Goal: Check status: Check status

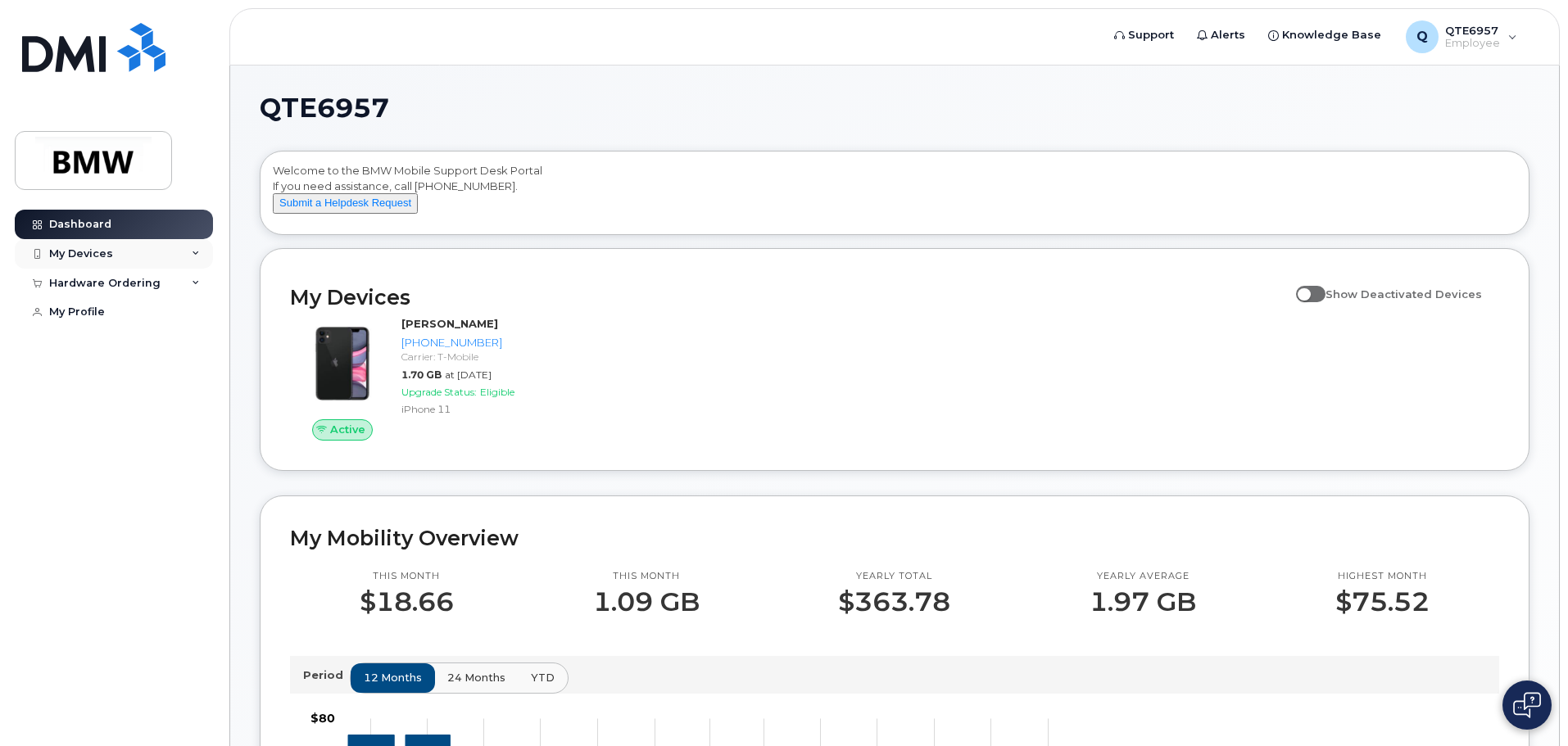
click at [129, 241] on div "My Devices" at bounding box center [114, 254] width 198 height 30
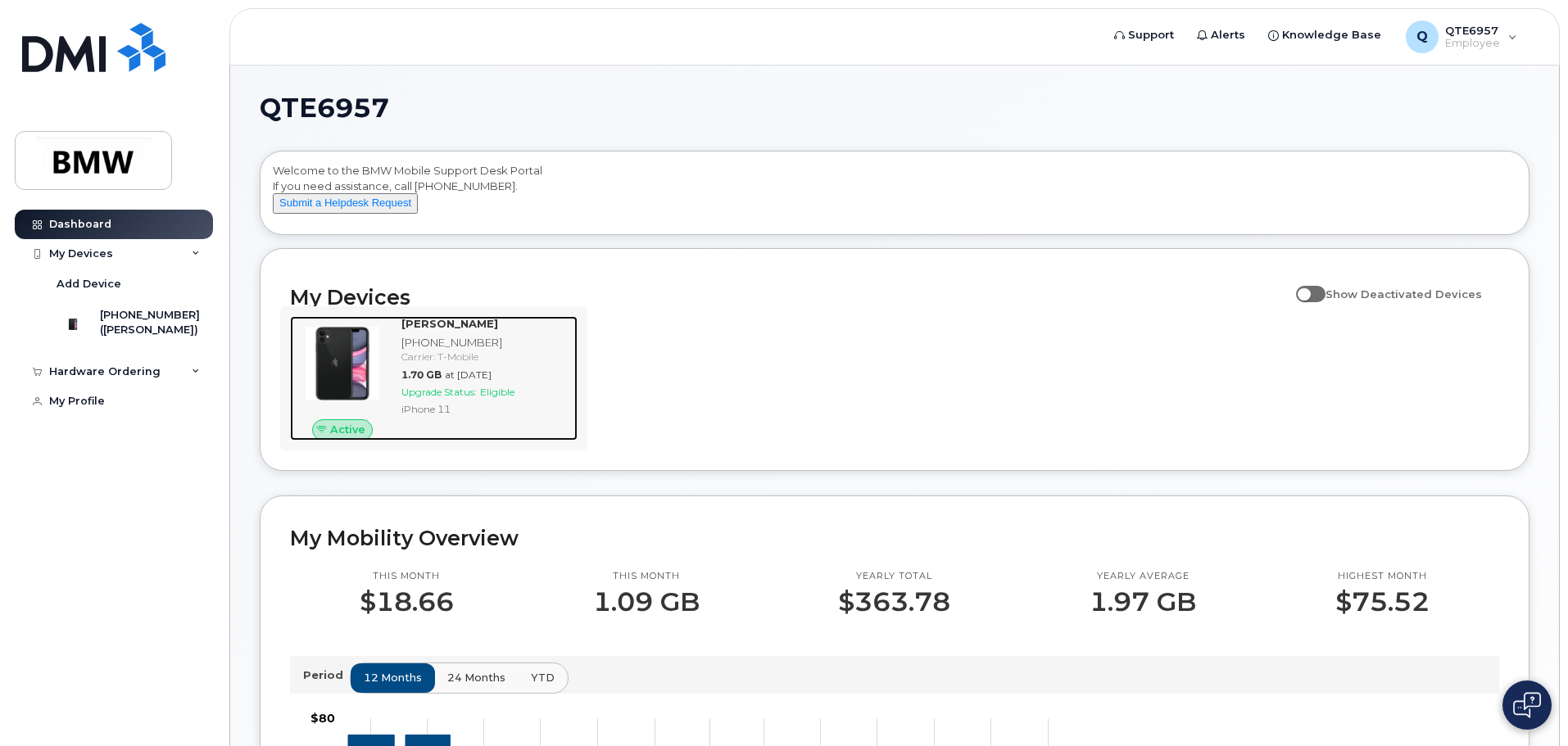
click at [451, 364] on div "Carrier: T-Mobile" at bounding box center [486, 356] width 169 height 14
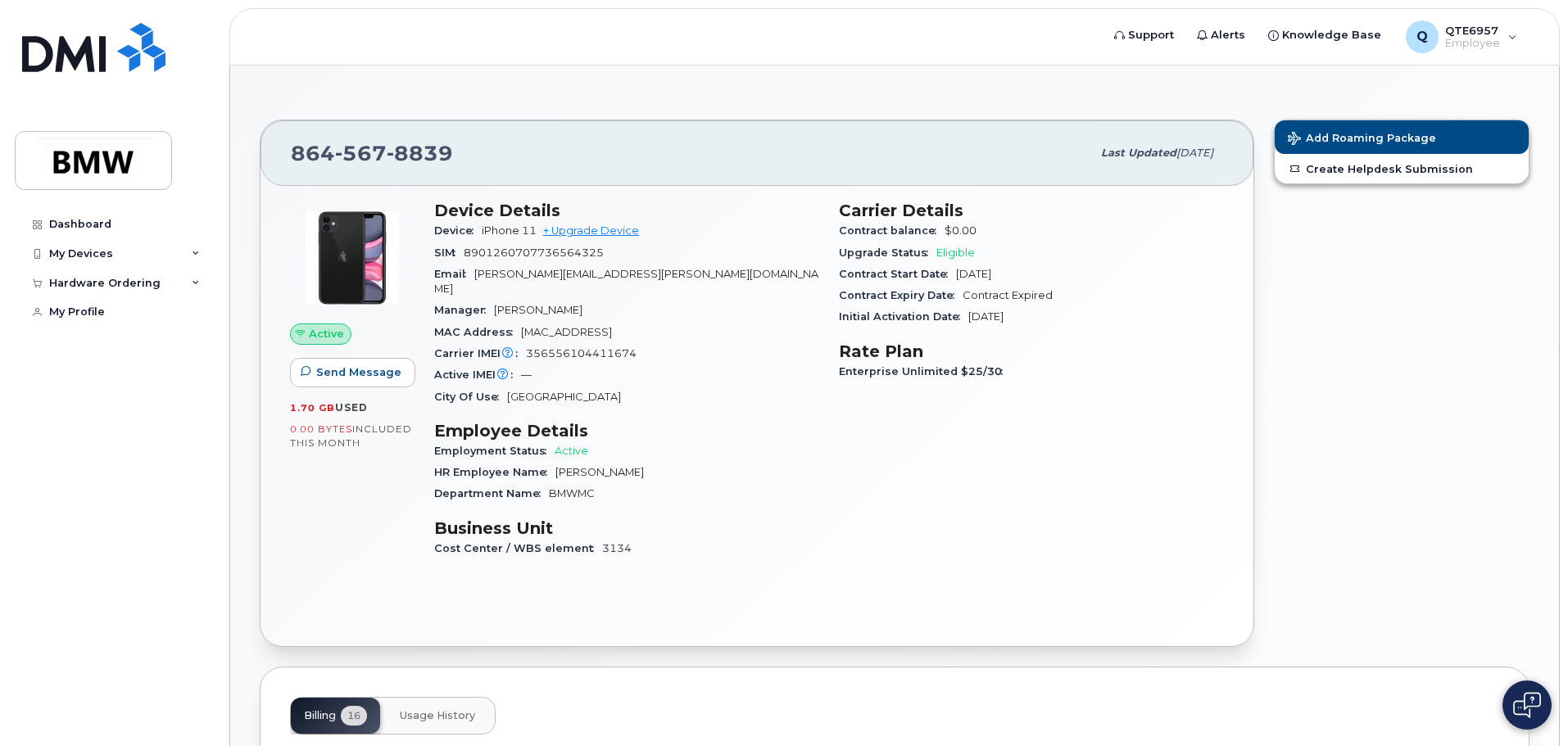
drag, startPoint x: 1320, startPoint y: 132, endPoint x: 1444, endPoint y: 255, distance: 174.7
click at [1444, 255] on div "Add Roaming Package Create Helpdesk Submission" at bounding box center [1401, 383] width 275 height 547
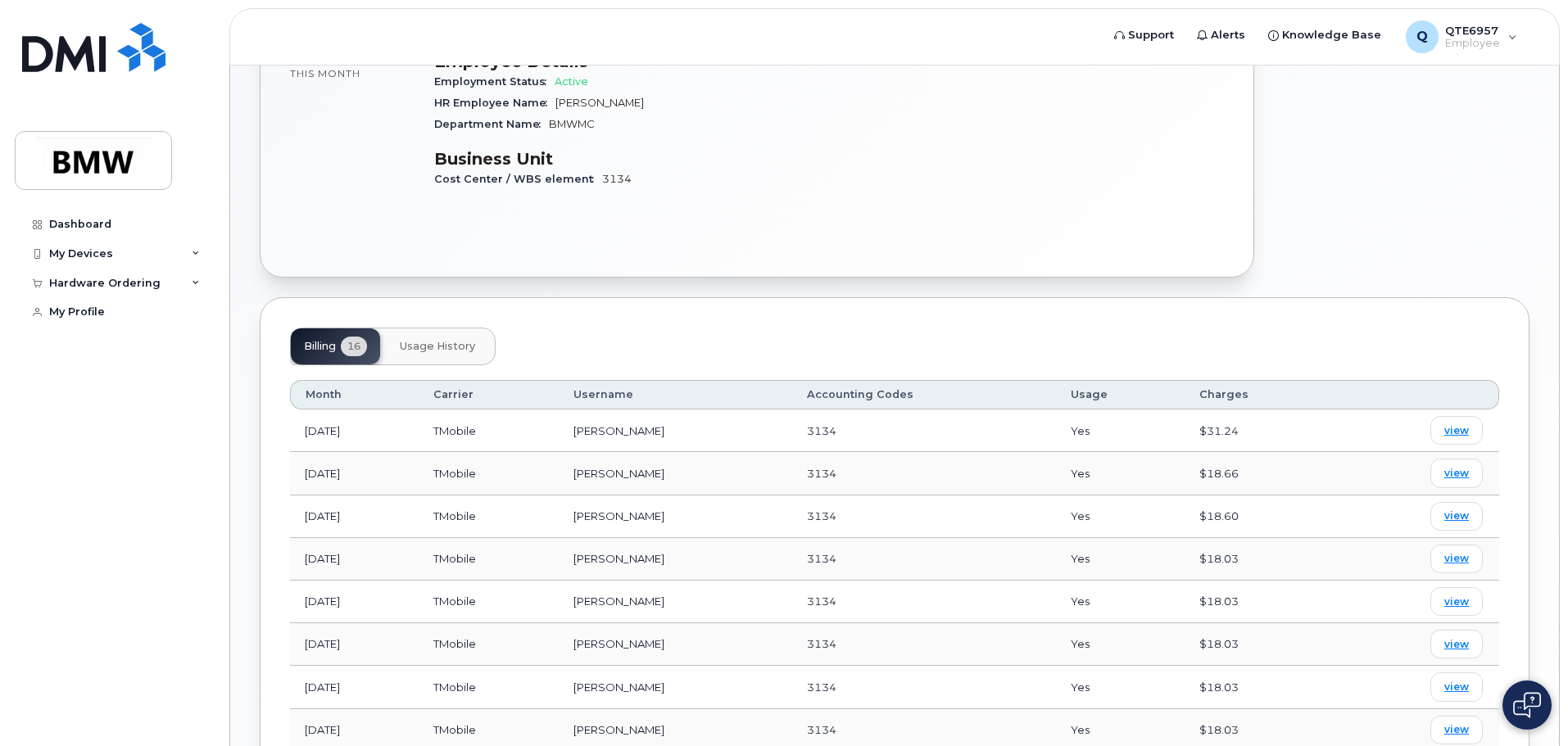
scroll to position [409, 0]
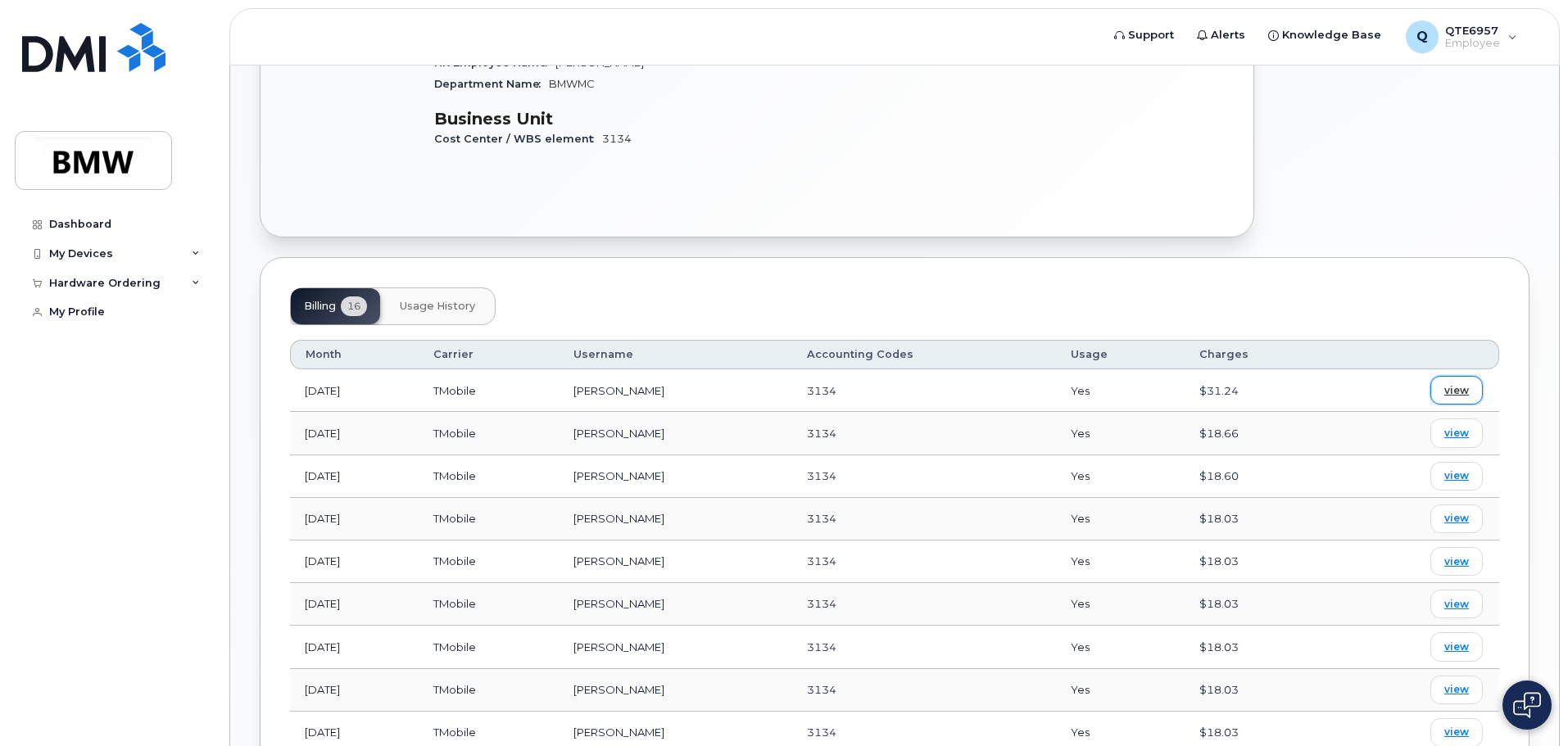
click at [1454, 383] on span "view" at bounding box center [1456, 391] width 24 height 15
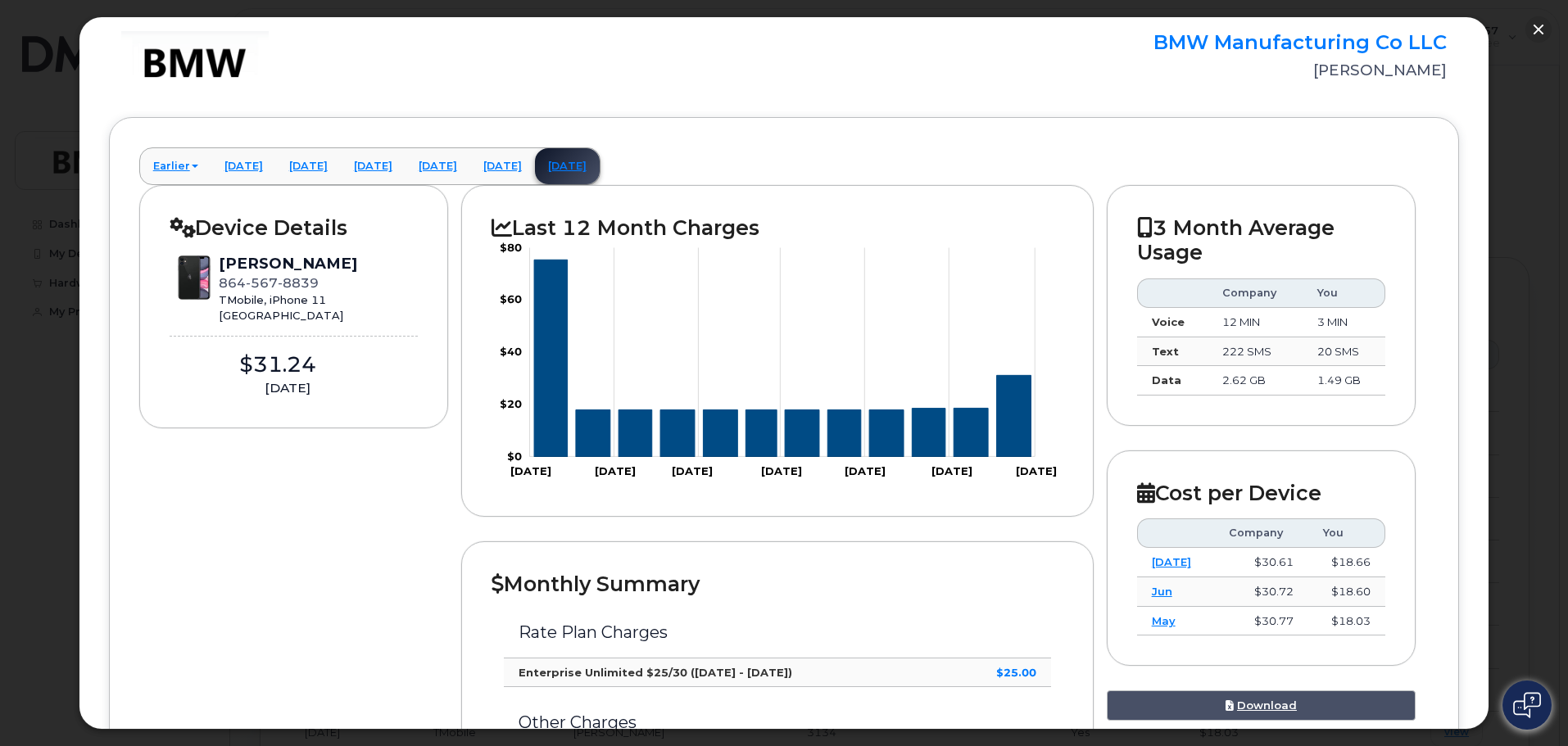
scroll to position [82, 0]
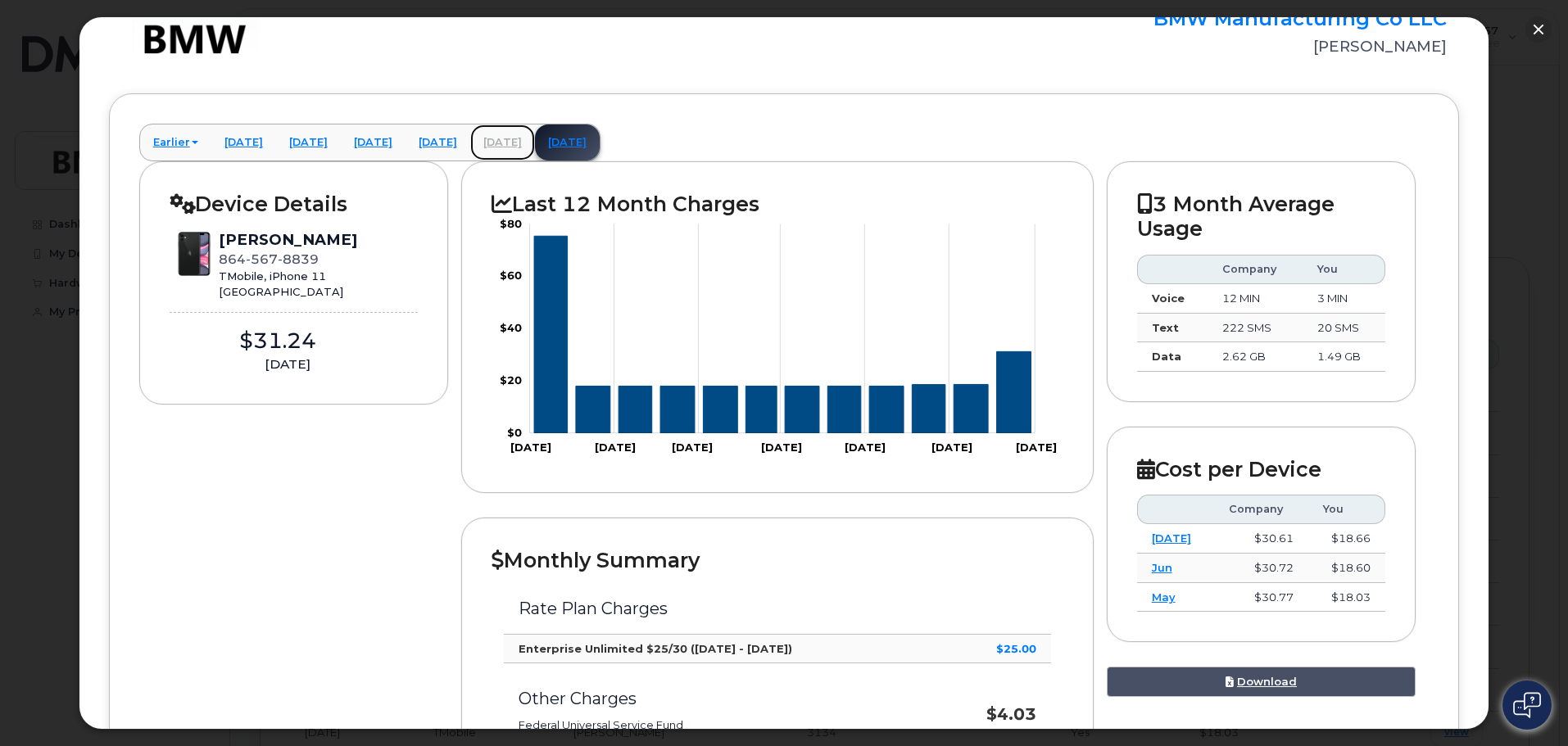
click at [535, 145] on link "[DATE]" at bounding box center [503, 142] width 65 height 36
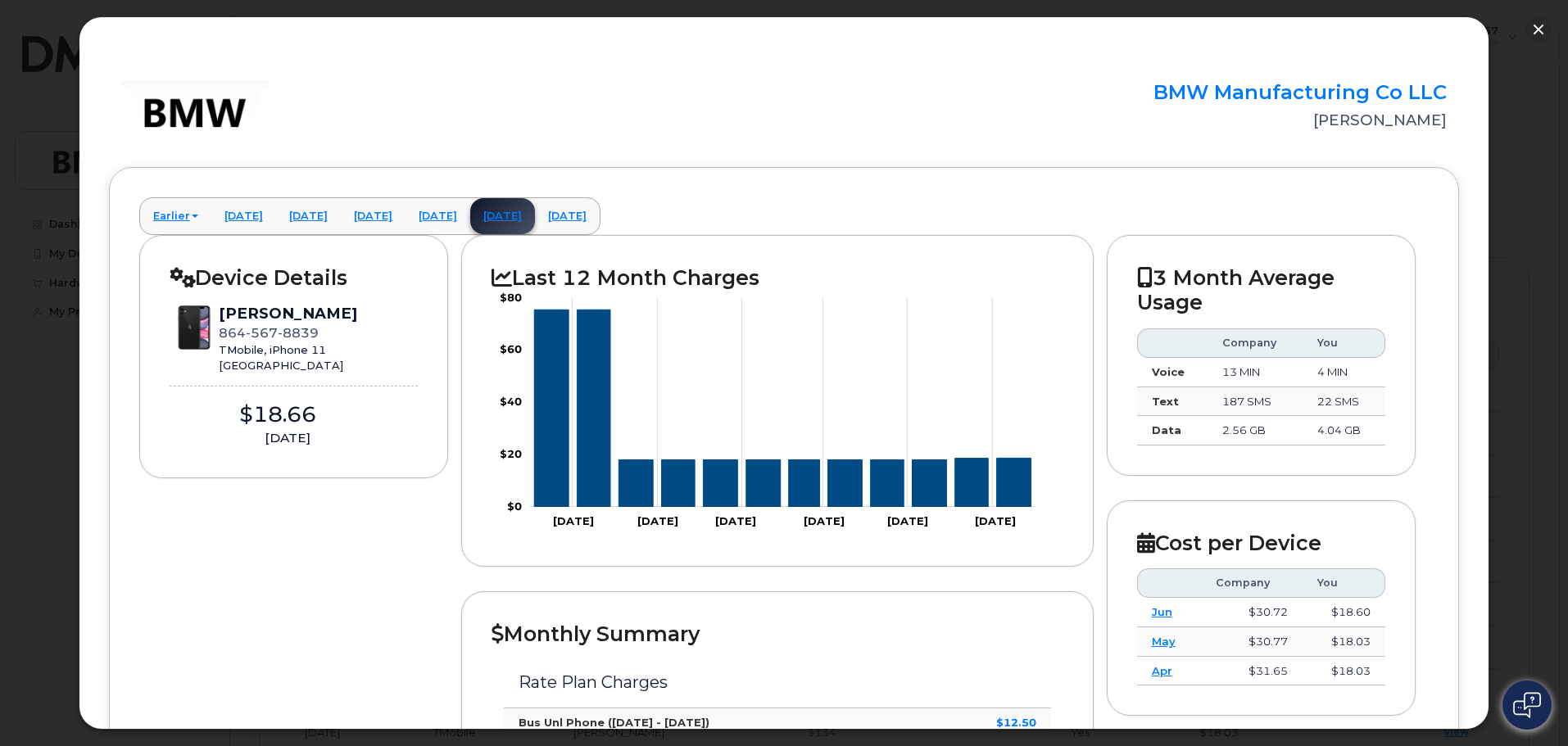
scroll to position [0, 0]
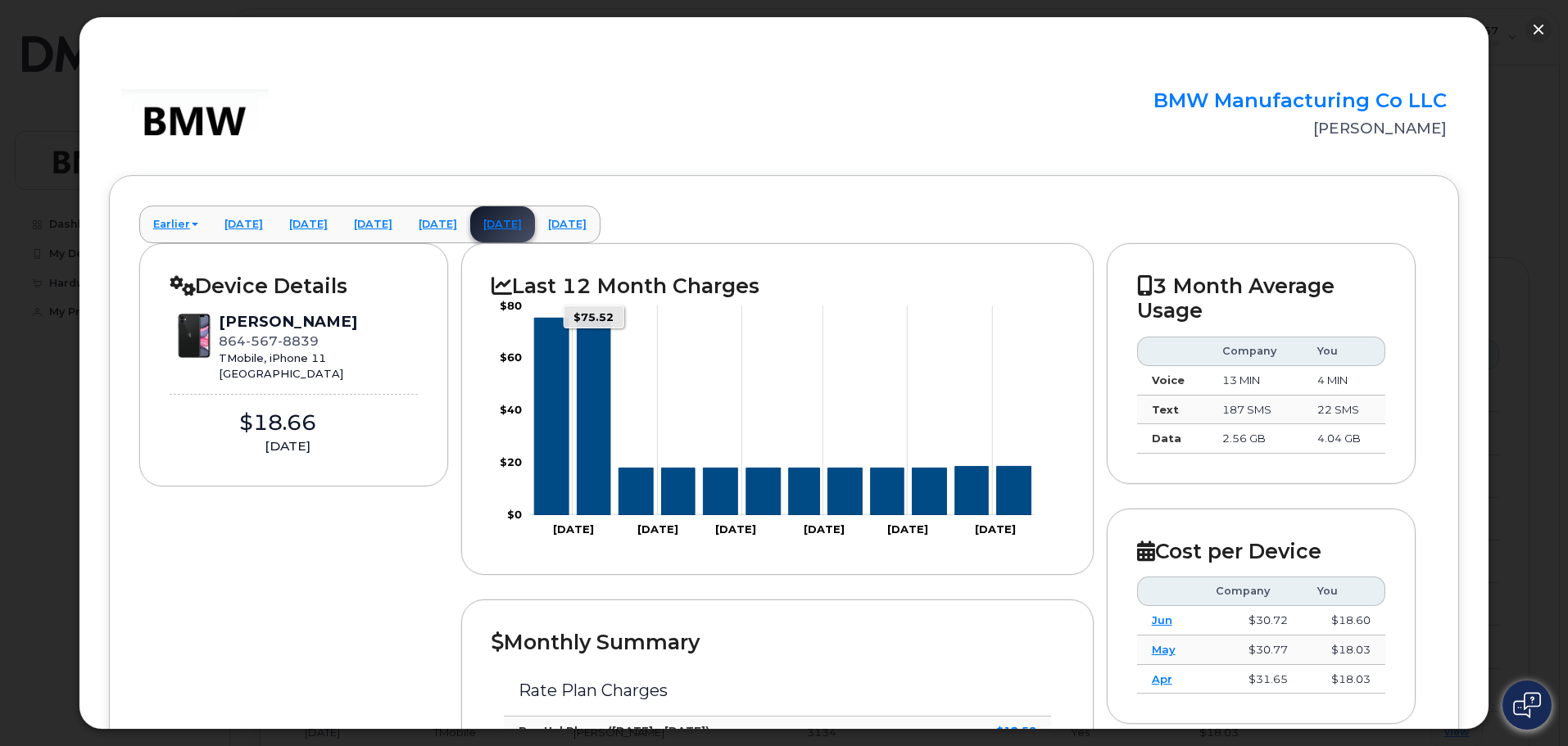
click at [600, 489] on icon "Series" at bounding box center [595, 417] width 34 height 197
click at [248, 220] on link "[DATE]" at bounding box center [244, 224] width 65 height 36
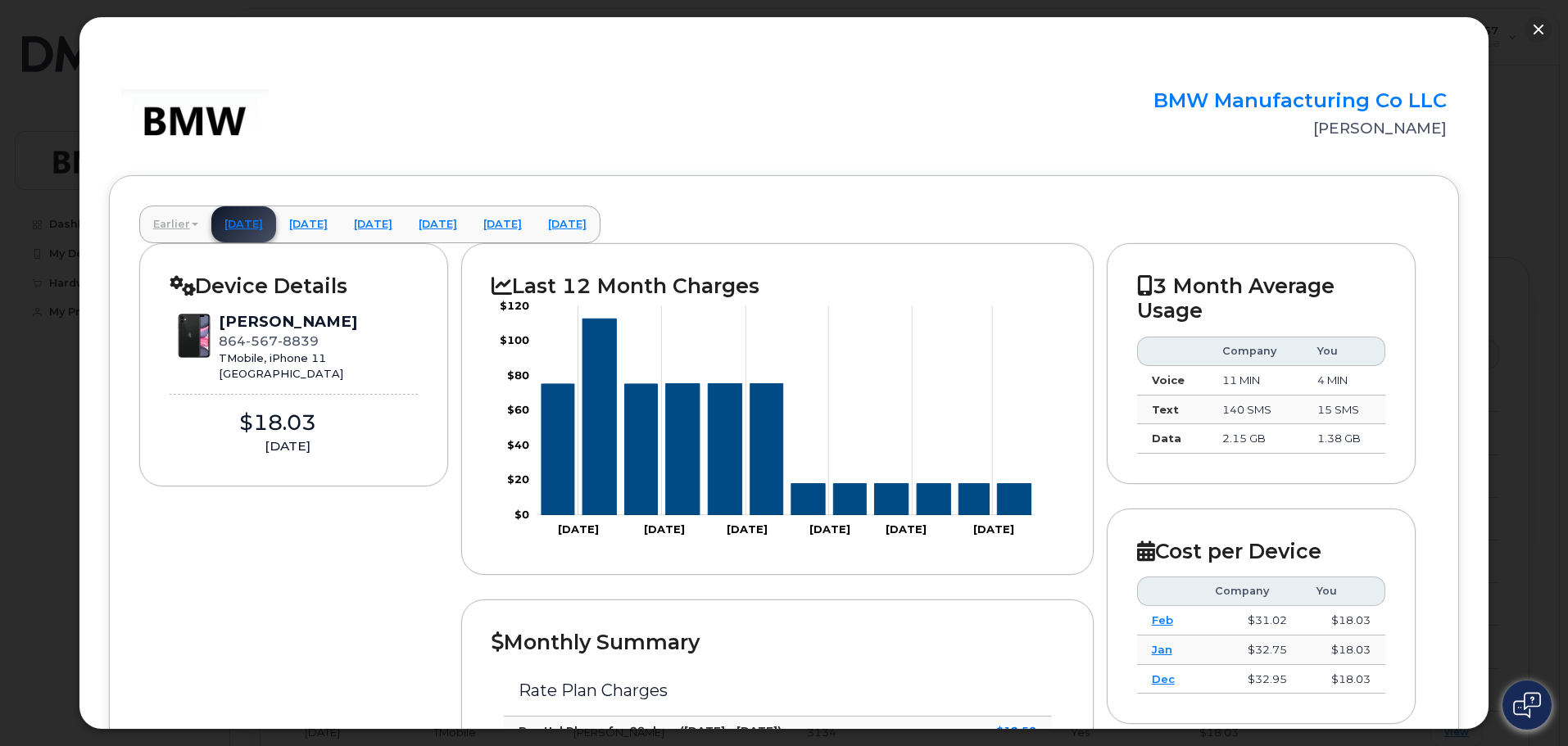
click at [178, 222] on link "Earlier" at bounding box center [176, 224] width 72 height 36
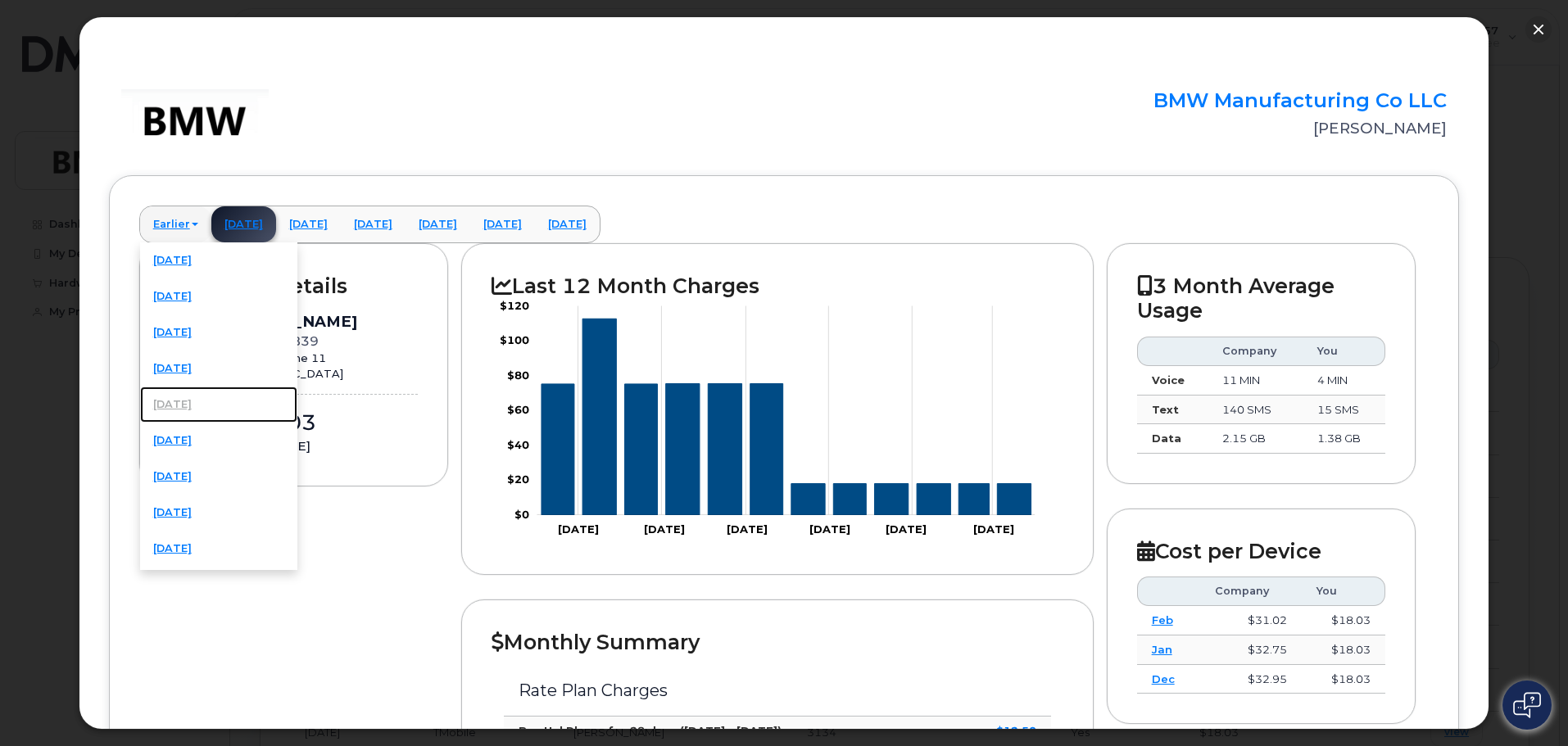
click at [176, 400] on link "[DATE]" at bounding box center [219, 405] width 157 height 36
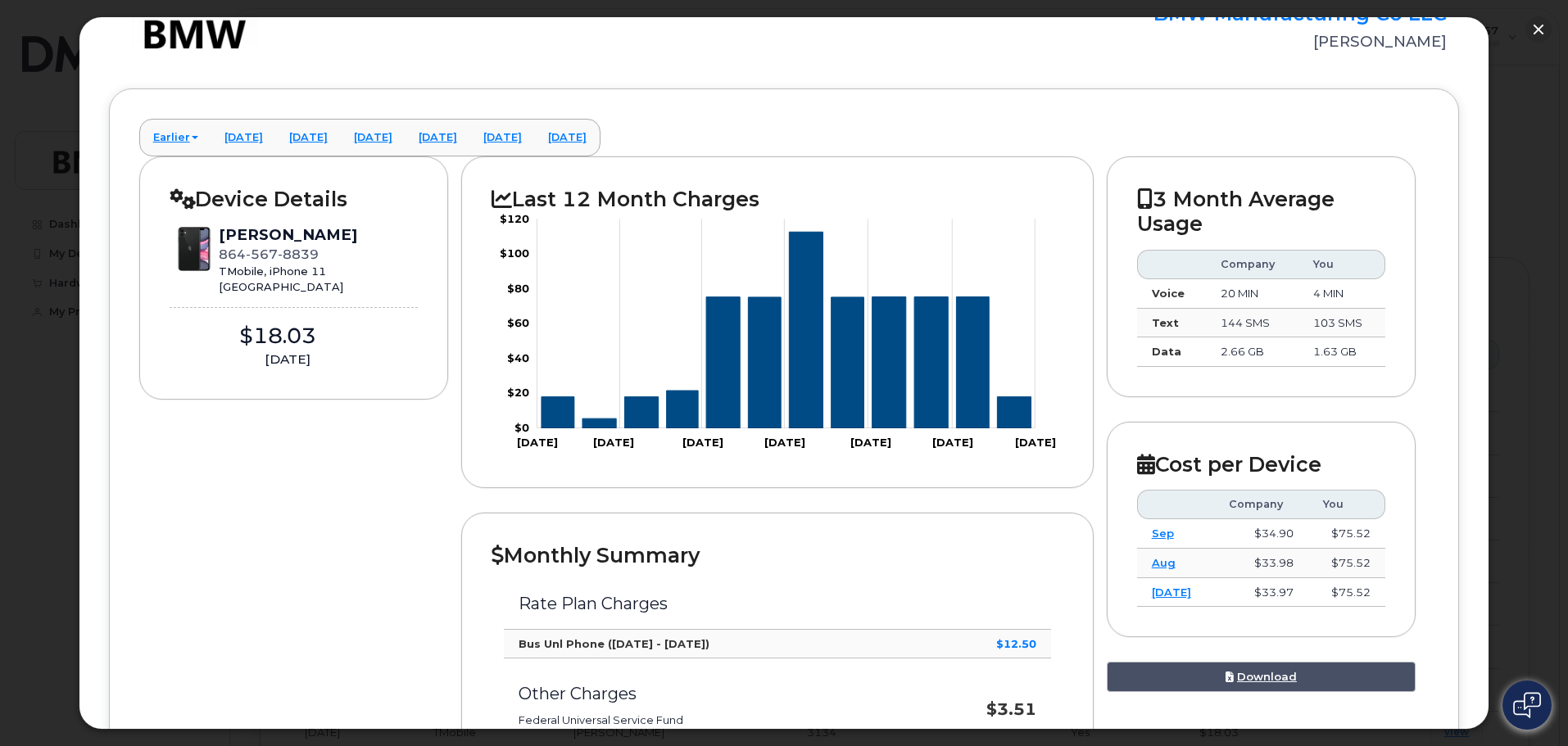
scroll to position [76, 0]
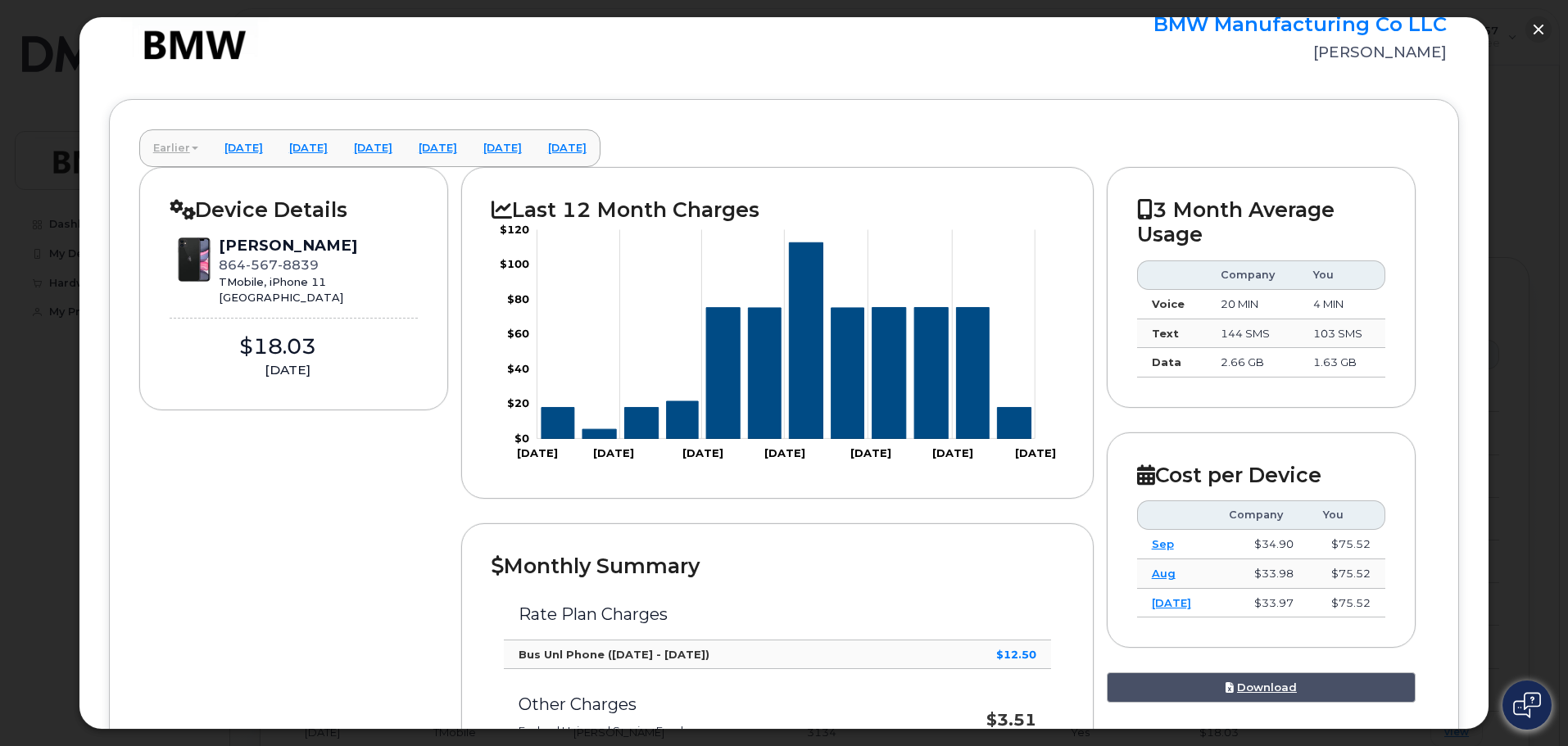
click at [180, 147] on link "Earlier" at bounding box center [176, 148] width 72 height 36
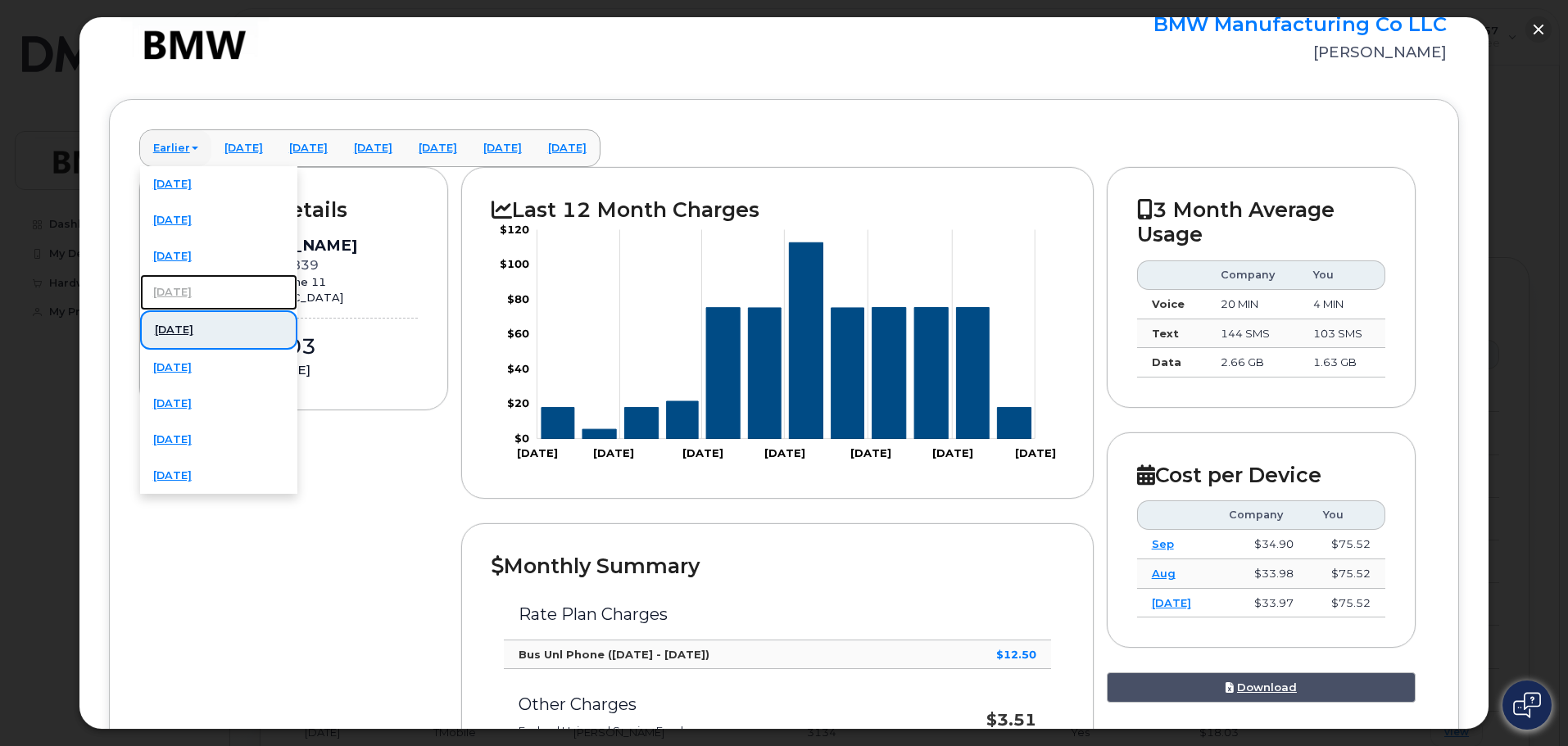
click at [213, 284] on link "[DATE]" at bounding box center [219, 292] width 157 height 36
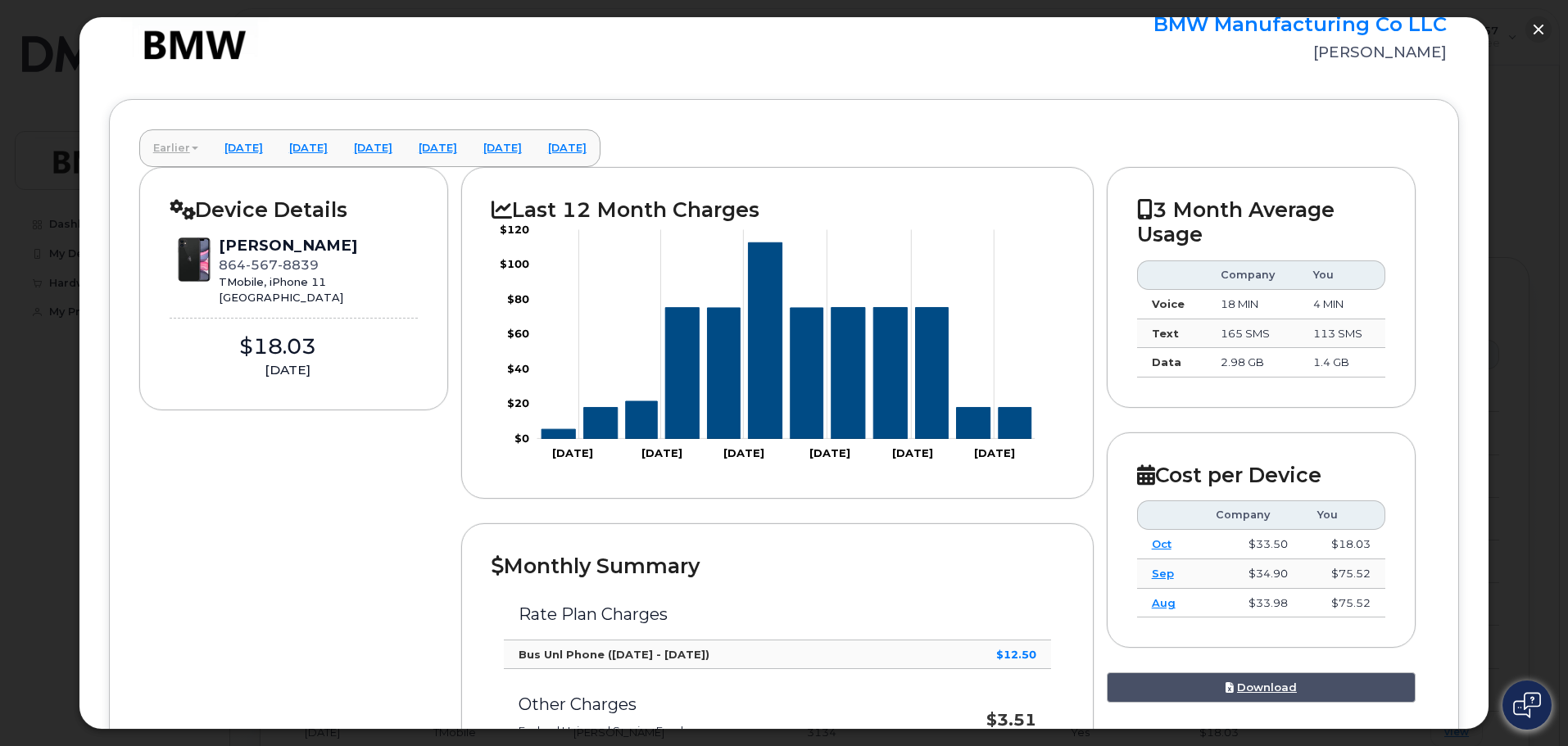
click at [164, 143] on link "Earlier" at bounding box center [176, 148] width 72 height 36
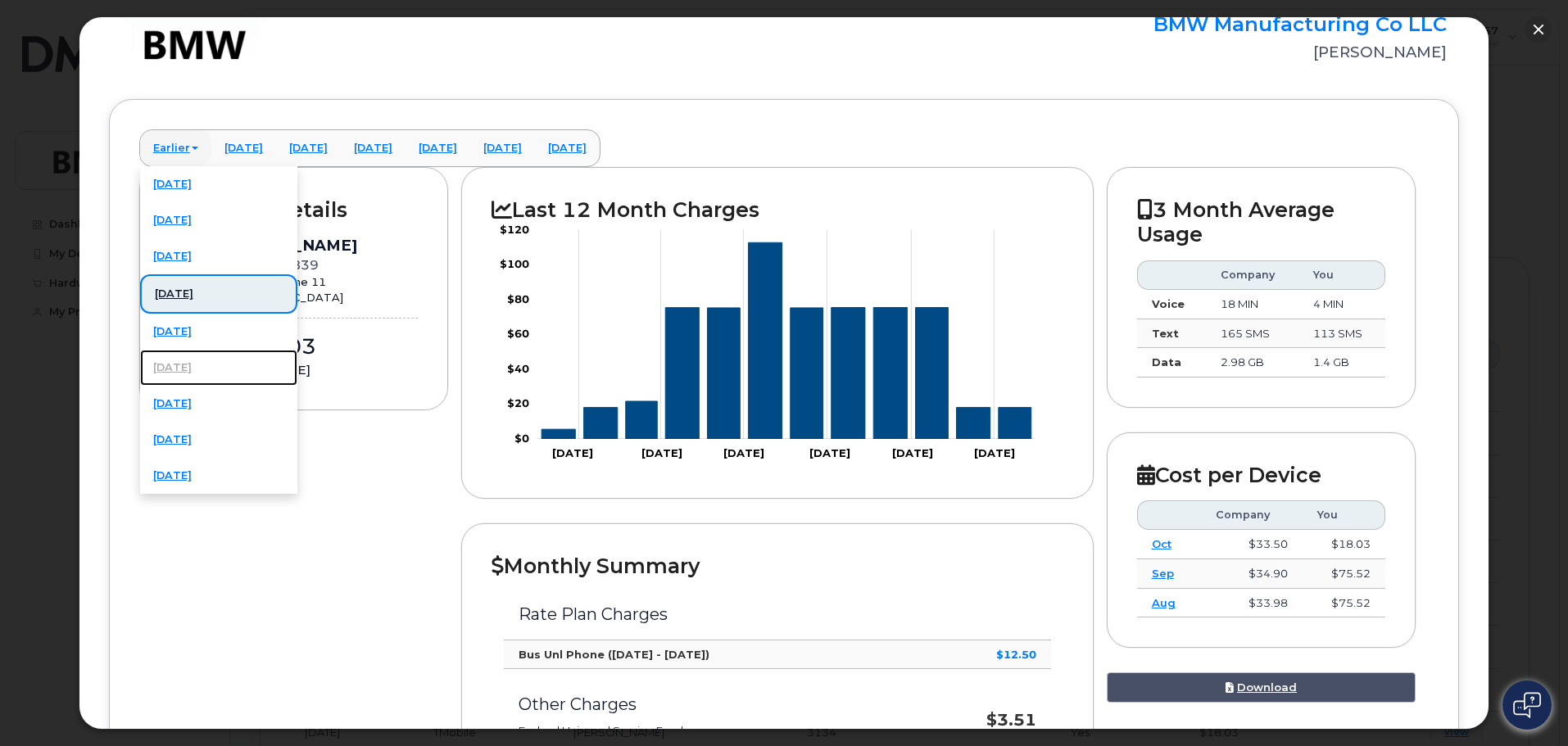
click at [196, 362] on link "[DATE]" at bounding box center [219, 367] width 157 height 36
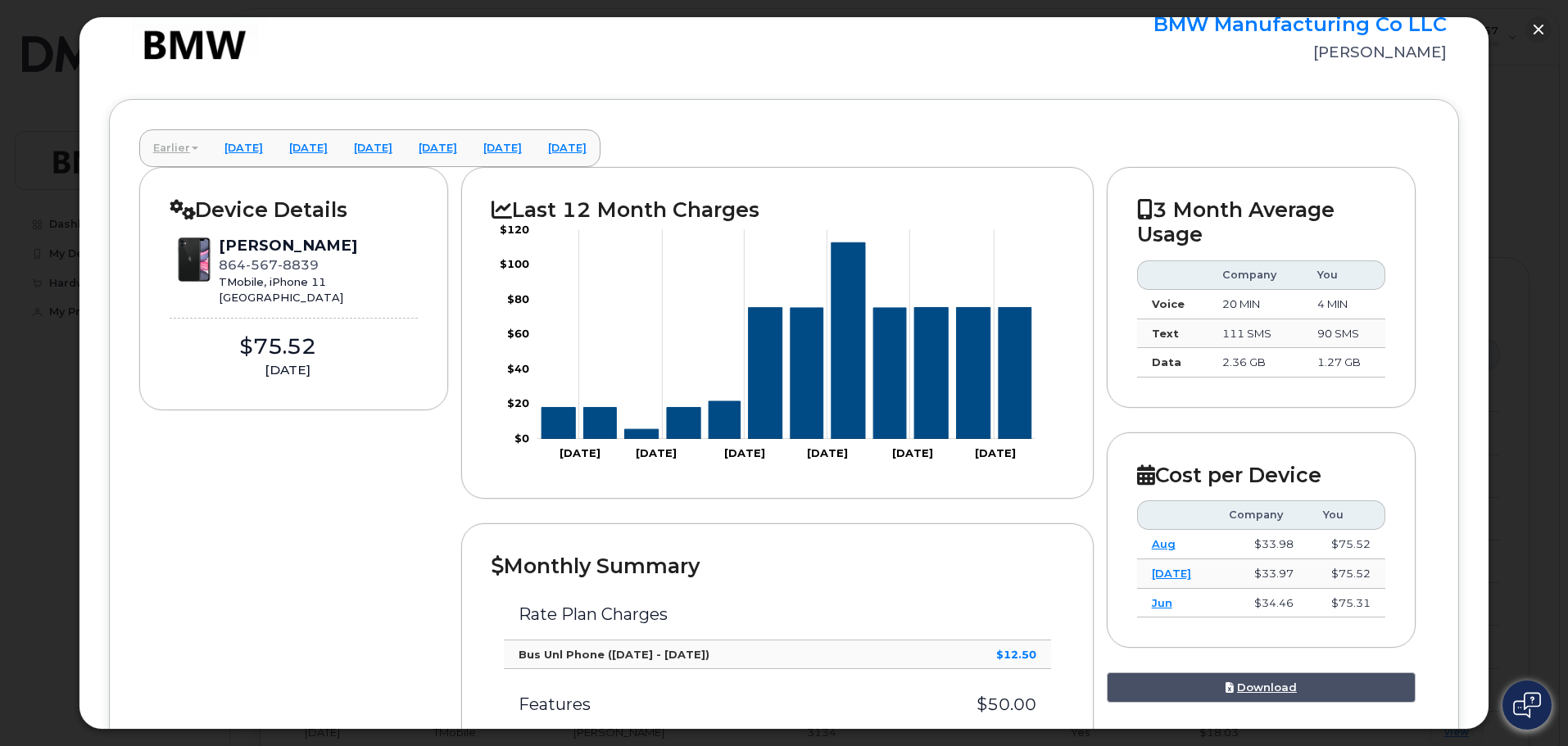
click at [188, 154] on link "Earlier" at bounding box center [176, 148] width 72 height 36
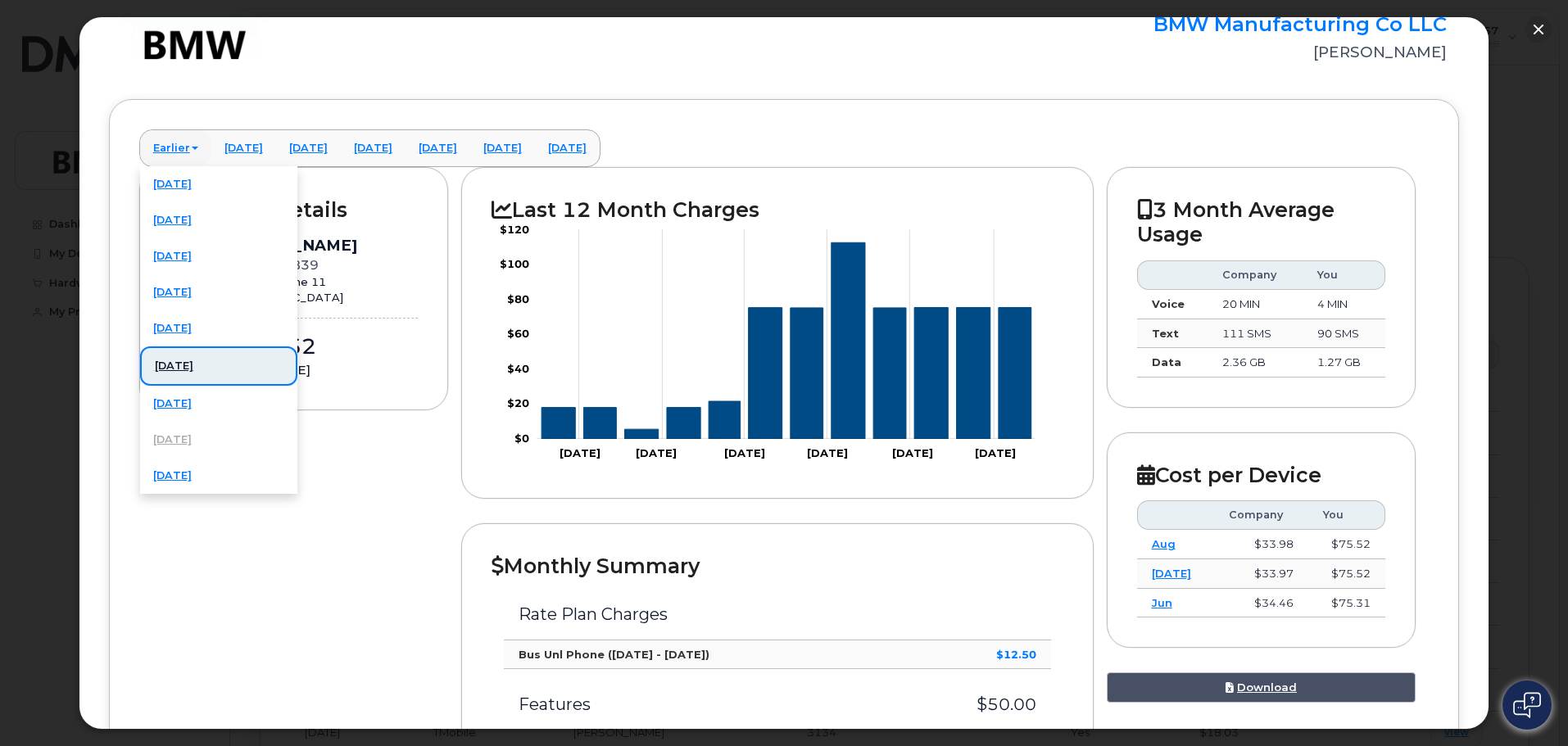
scroll to position [82, 0]
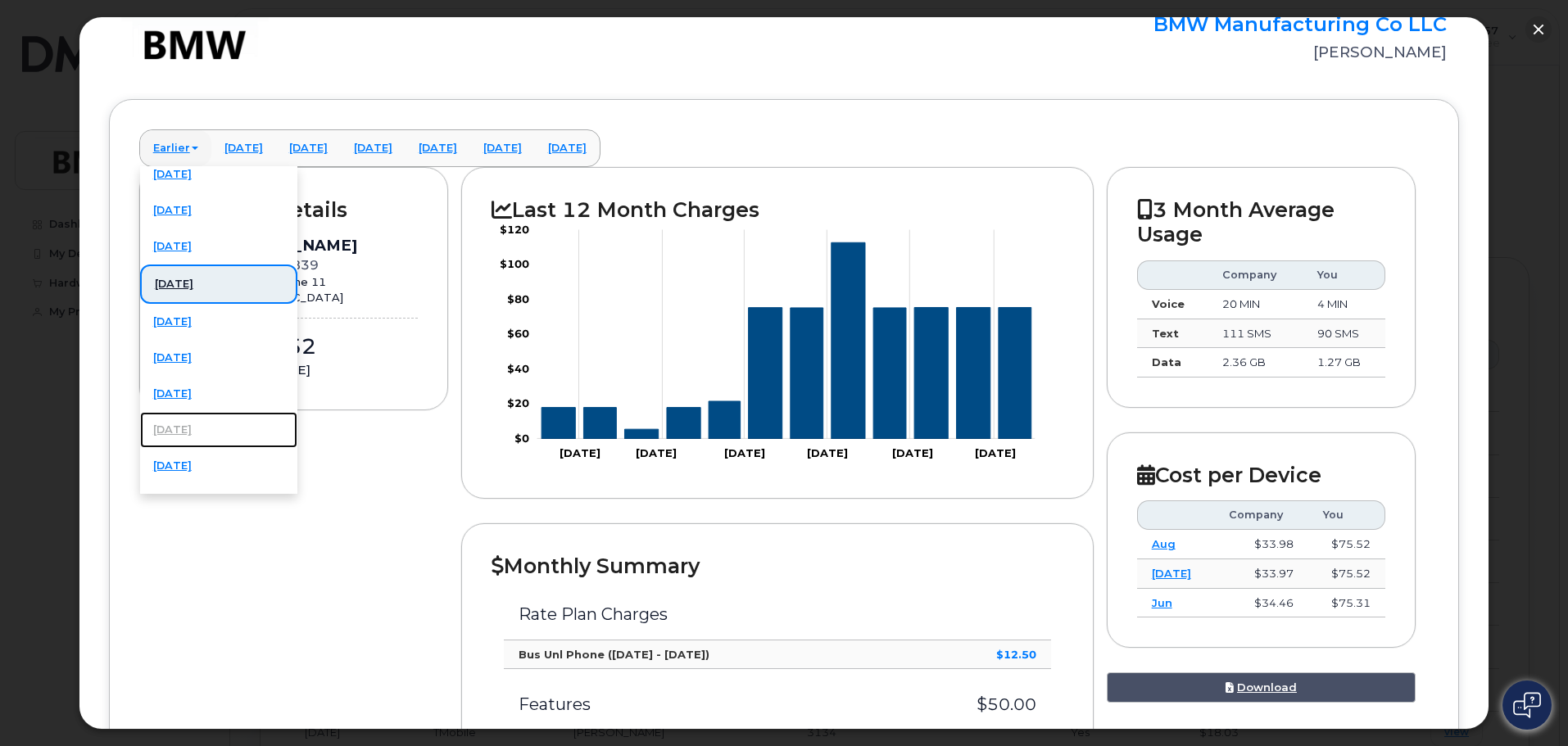
click at [196, 430] on link "[DATE]" at bounding box center [219, 430] width 157 height 36
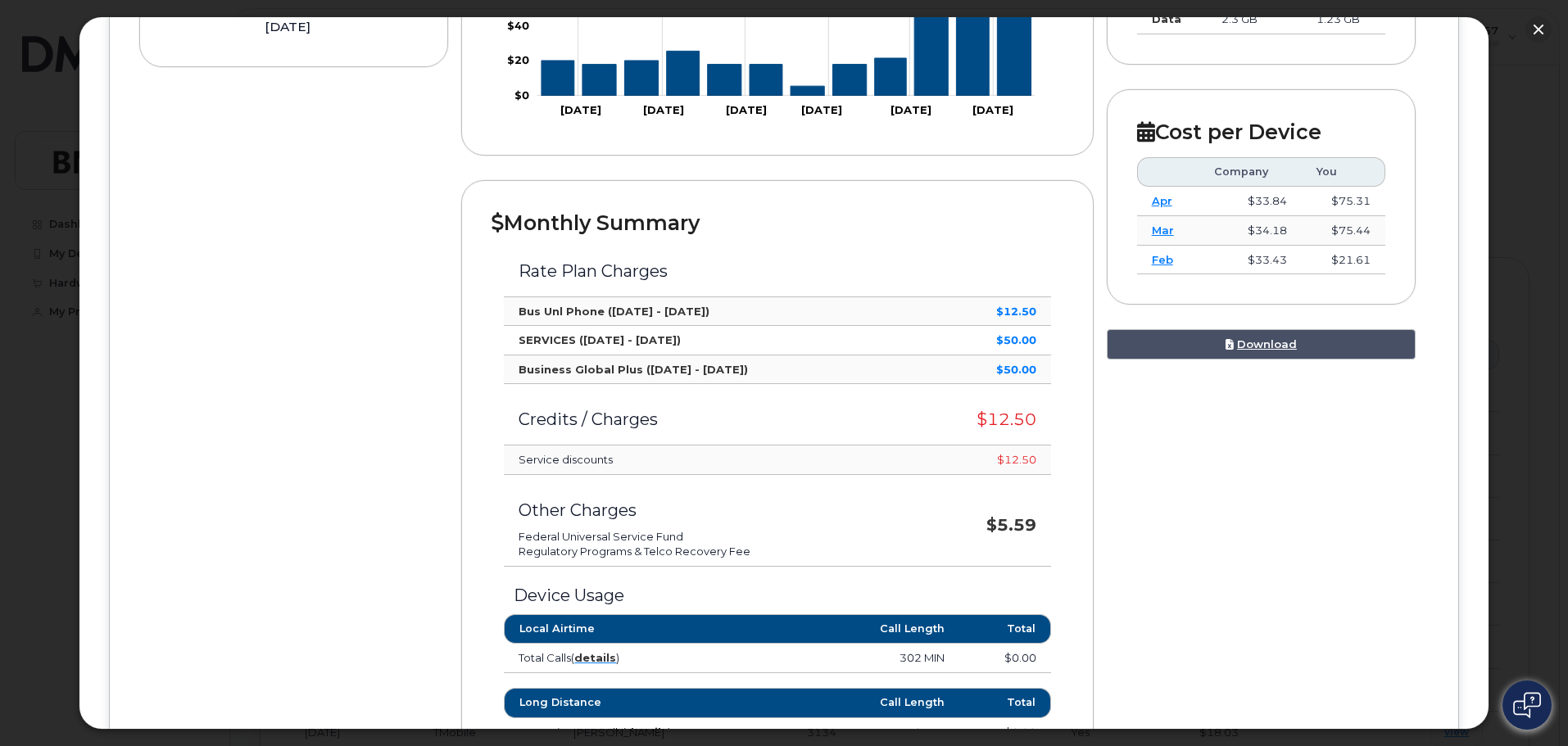
scroll to position [388, 0]
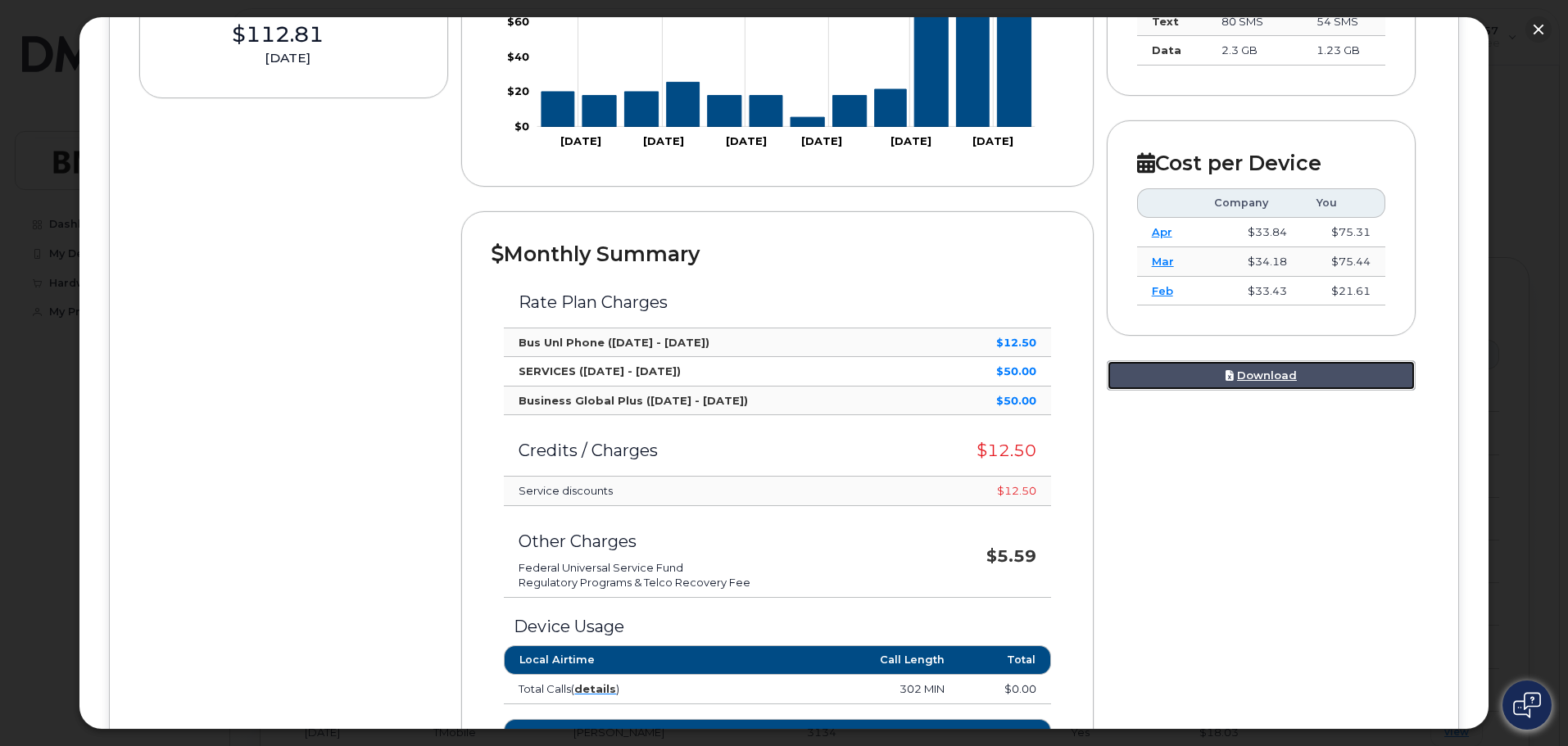
click at [1260, 373] on link "Download" at bounding box center [1261, 375] width 310 height 31
drag, startPoint x: 1002, startPoint y: 368, endPoint x: 852, endPoint y: 388, distance: 151.3
click at [1000, 369] on strong "$50.00" at bounding box center [1016, 371] width 40 height 13
click at [550, 367] on strong "SERVICES ([DATE] - [DATE])" at bounding box center [599, 371] width 162 height 13
click at [538, 401] on strong "Business Global Plus ([DATE] - [DATE])" at bounding box center [633, 400] width 229 height 13
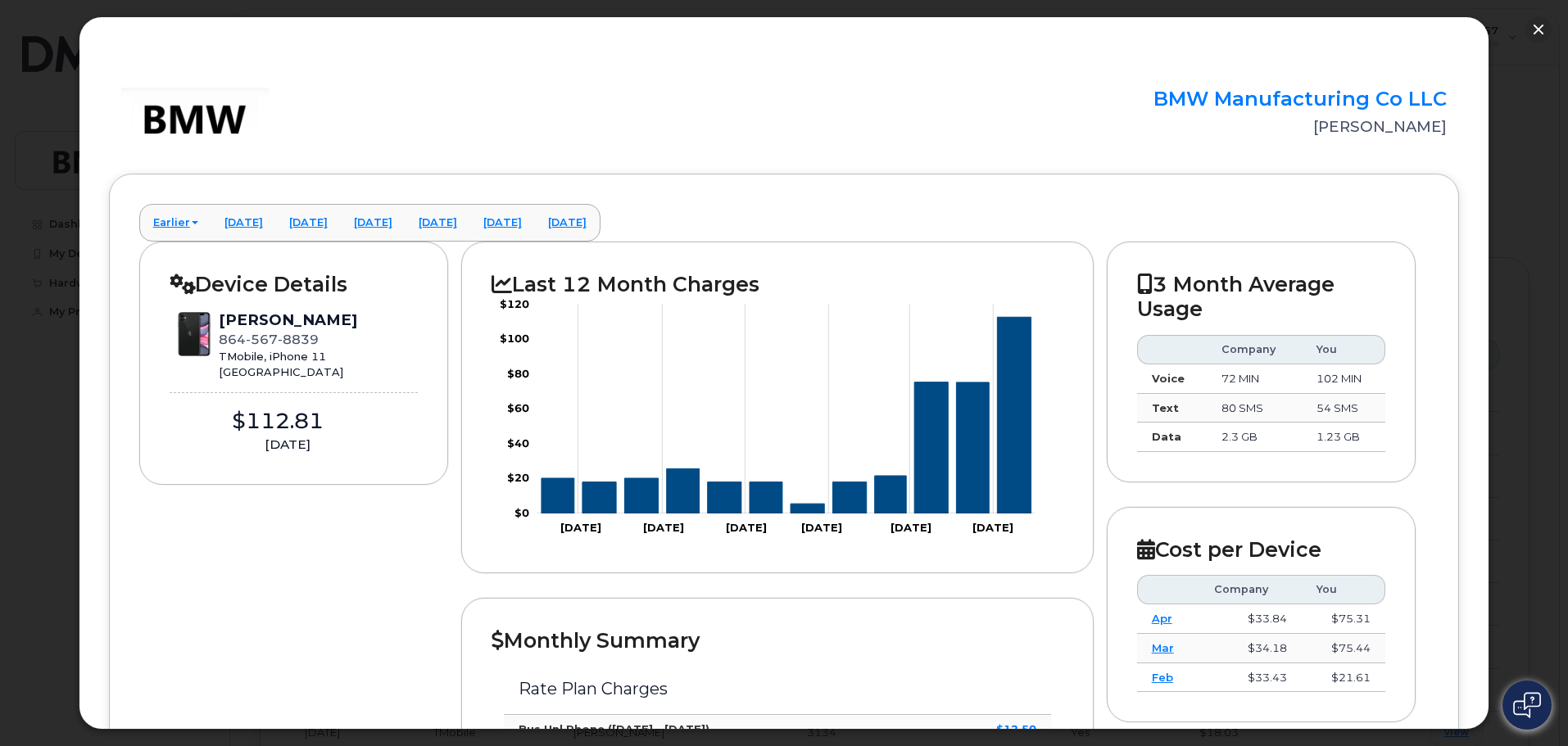
scroll to position [0, 0]
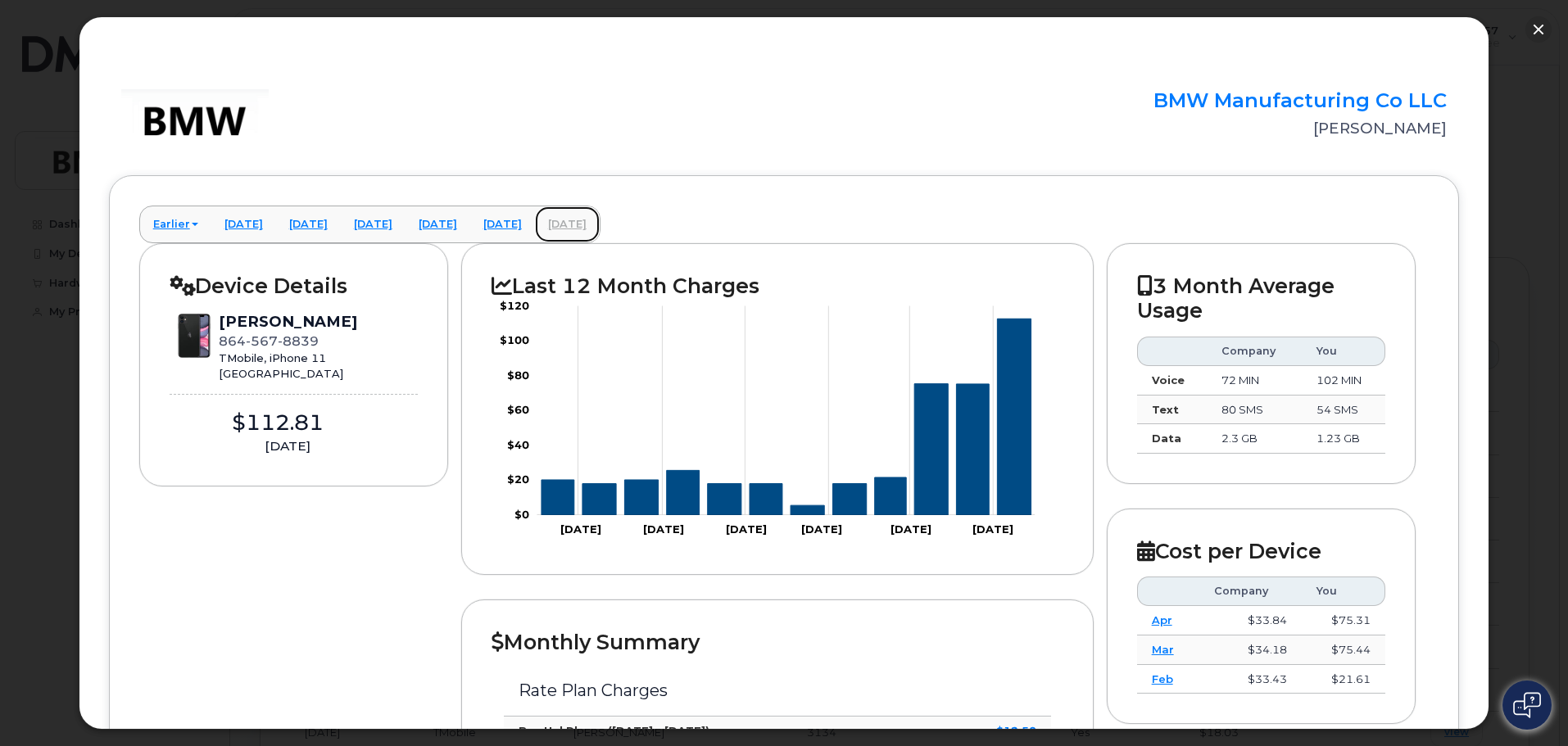
click at [599, 225] on link "[DATE]" at bounding box center [568, 224] width 65 height 36
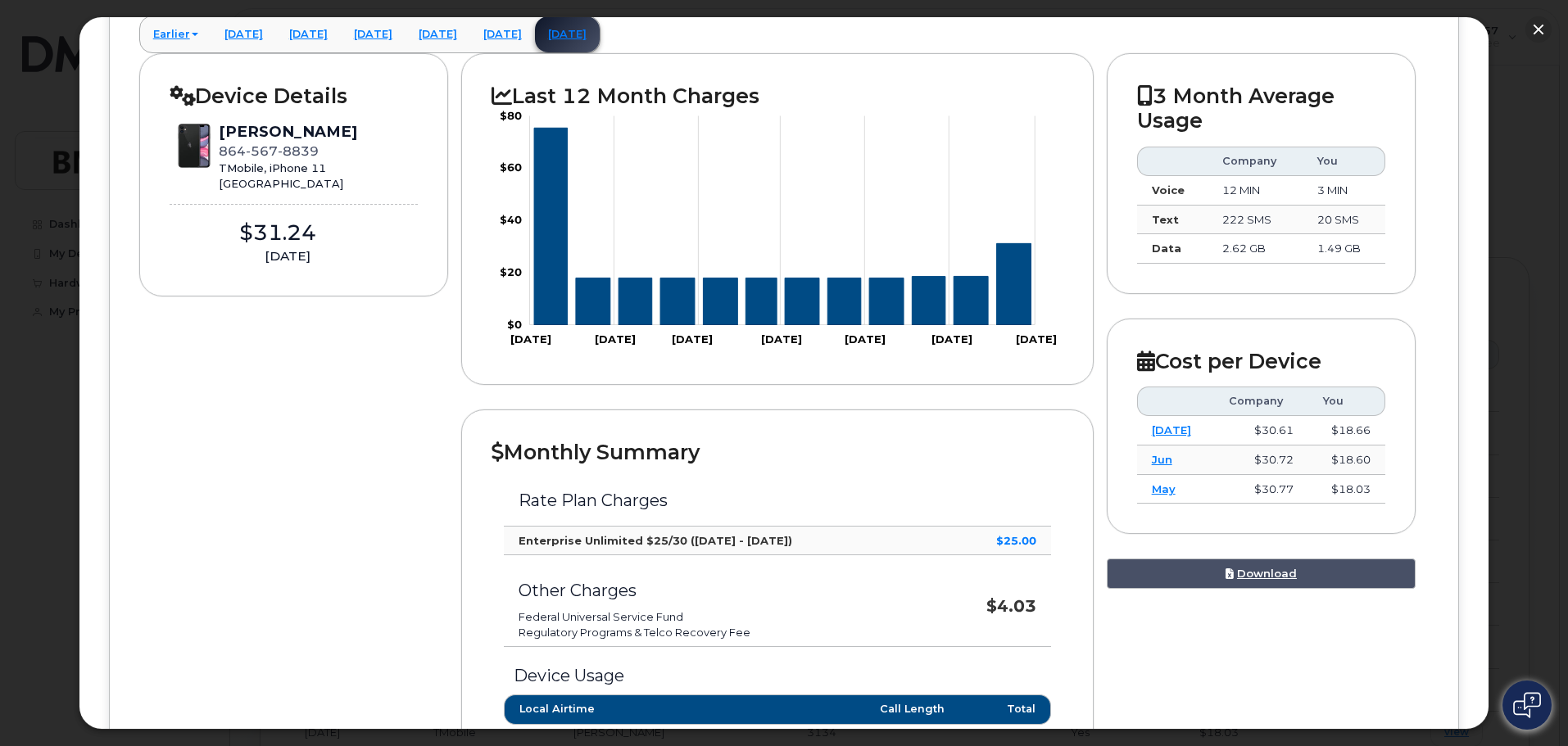
scroll to position [164, 0]
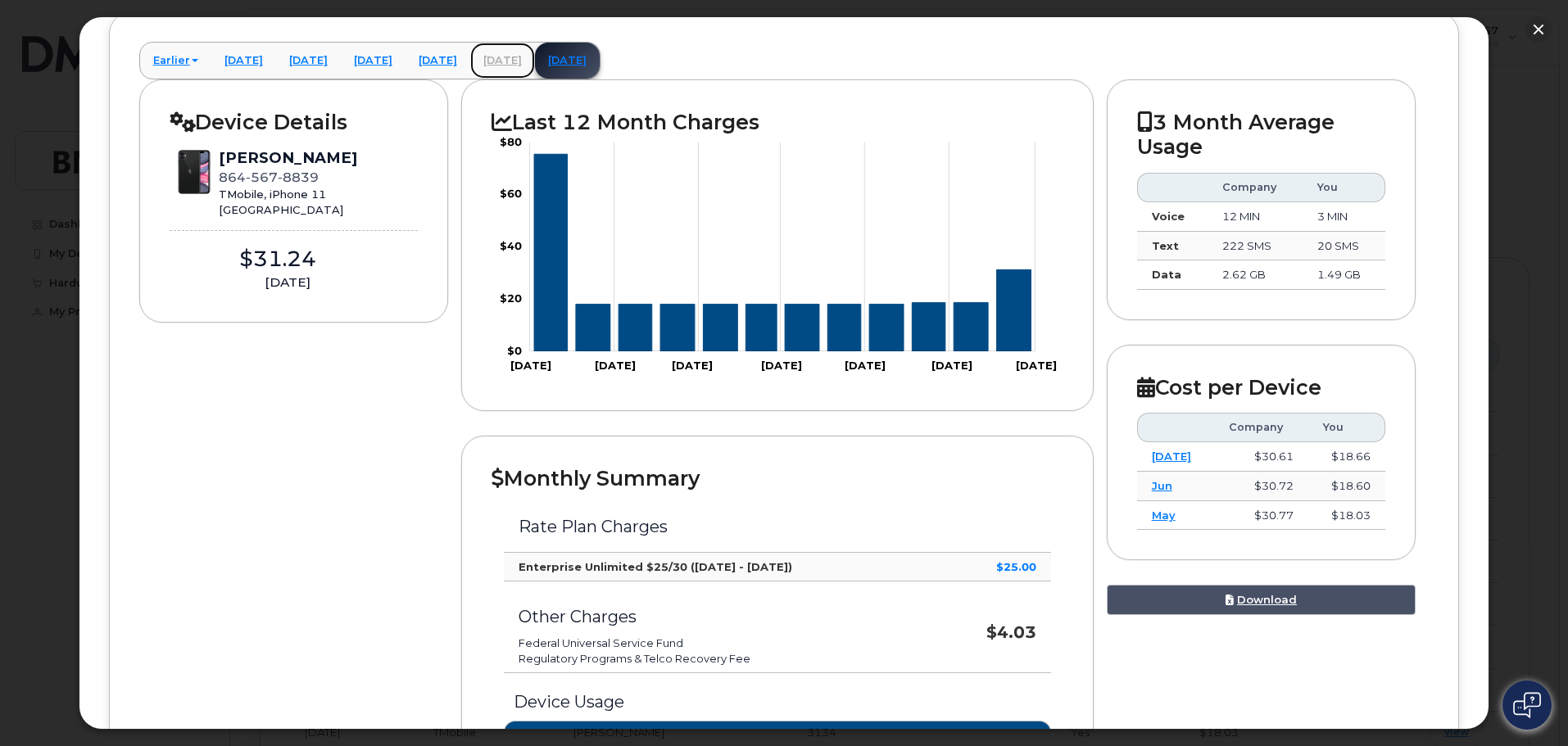
click at [535, 57] on link "[DATE]" at bounding box center [503, 60] width 65 height 36
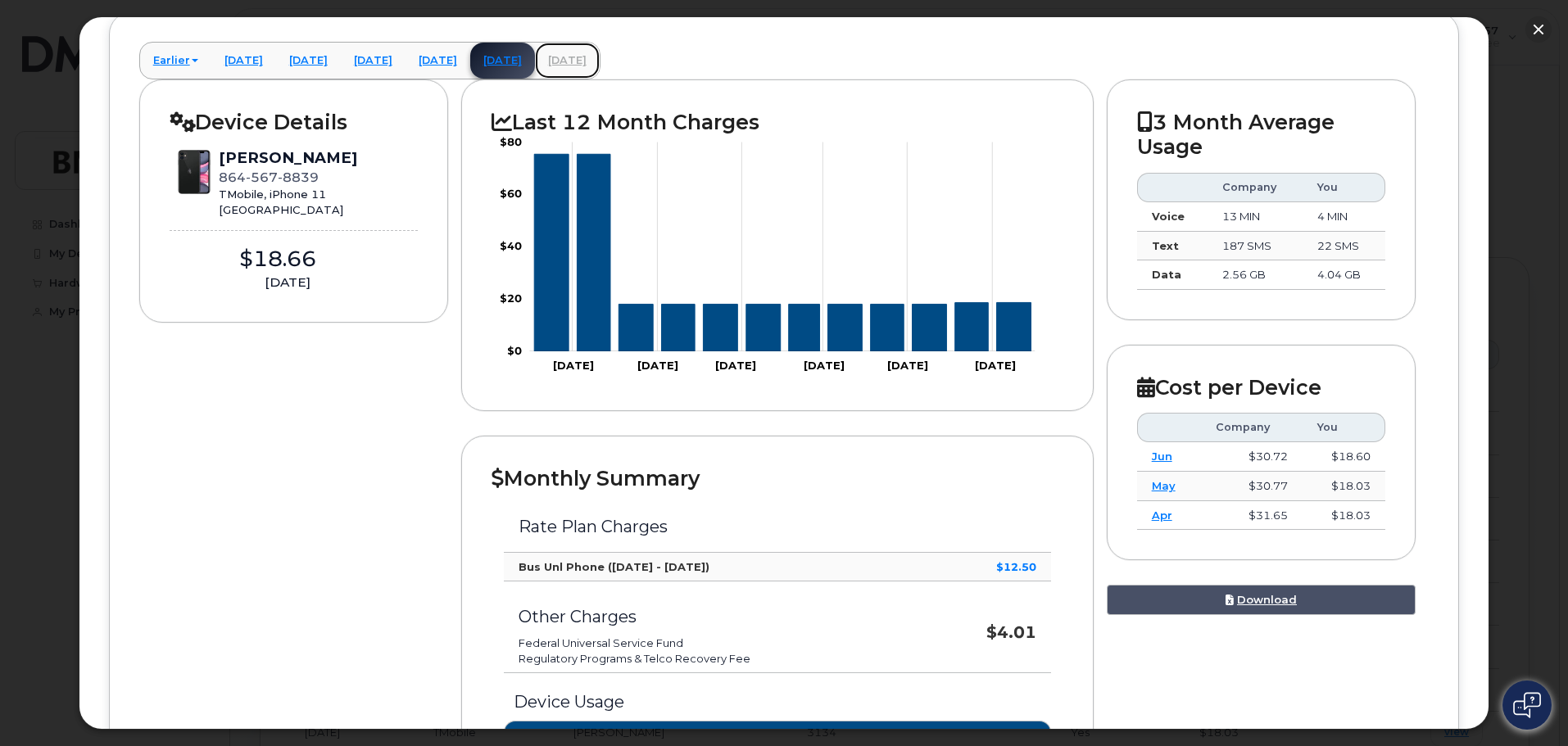
click at [599, 59] on link "[DATE]" at bounding box center [568, 60] width 65 height 36
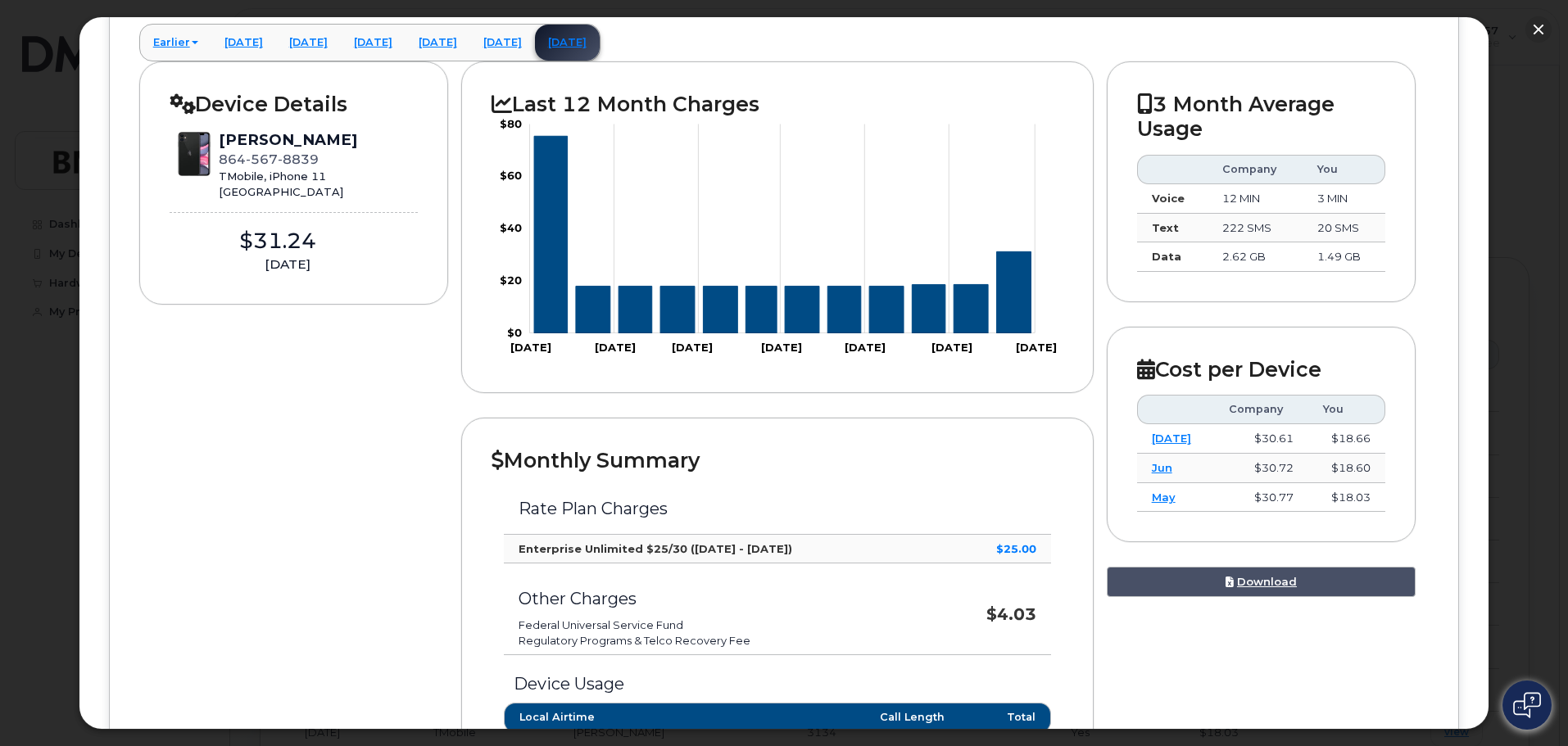
scroll to position [158, 0]
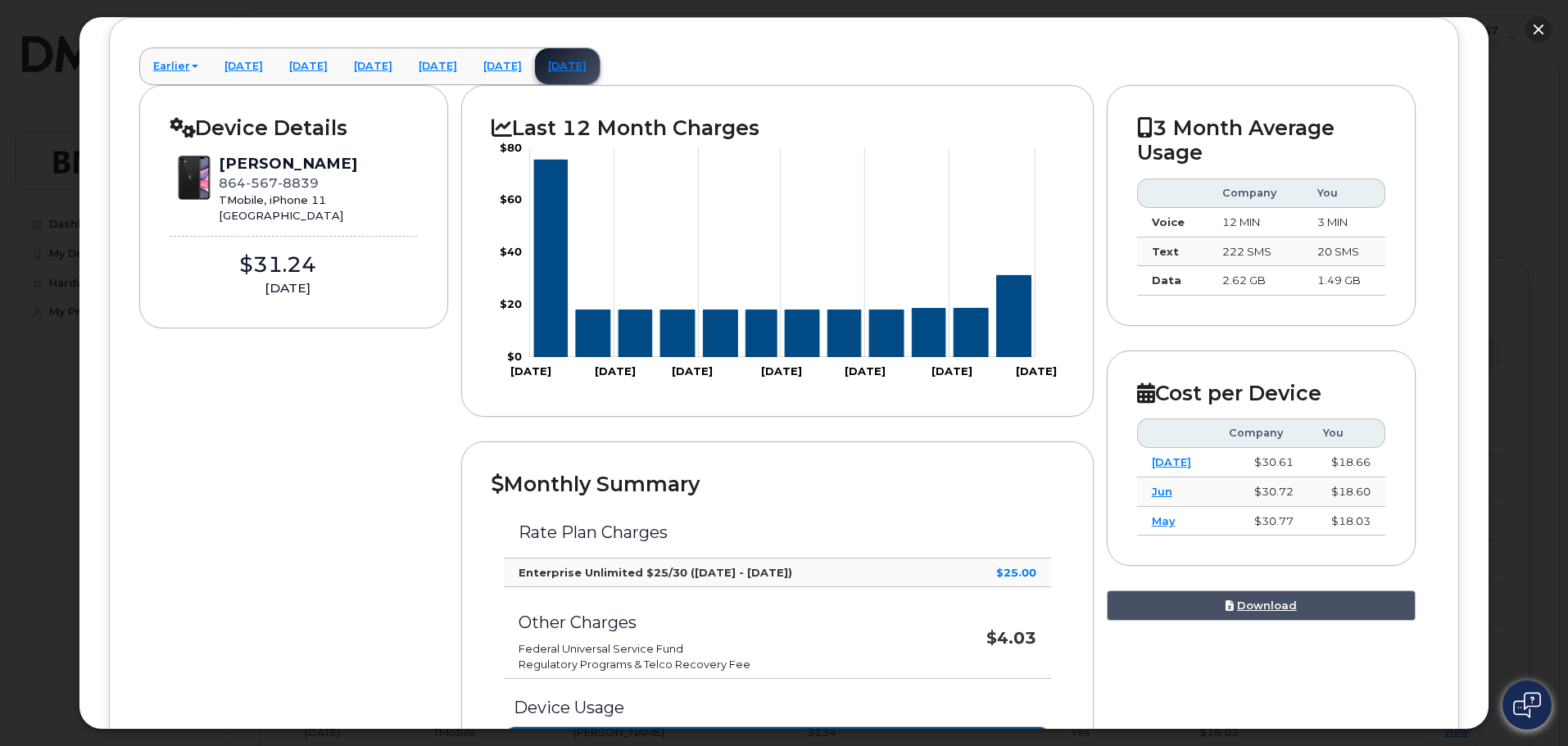
click at [1542, 25] on button "button" at bounding box center [1538, 30] width 26 height 26
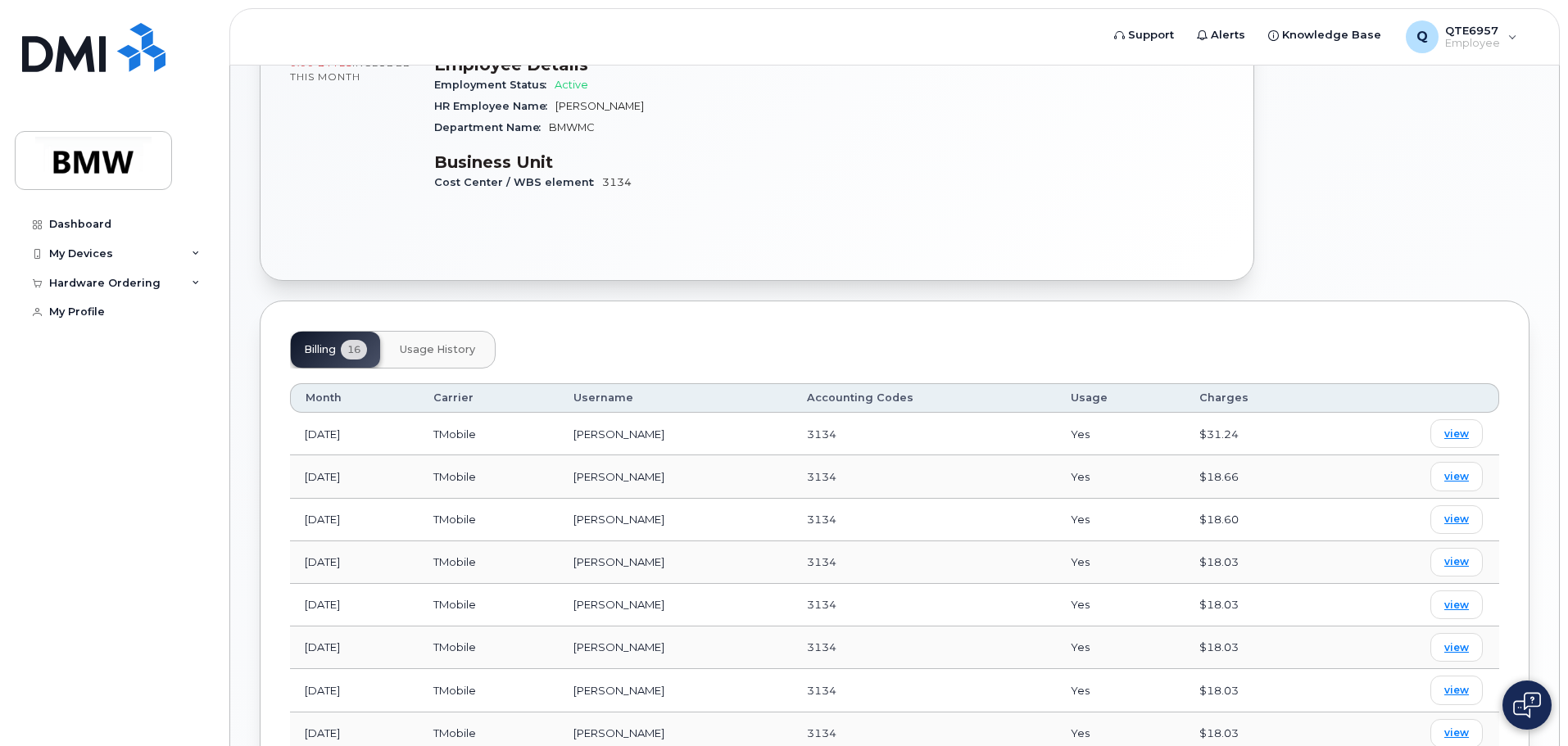
scroll to position [338, 0]
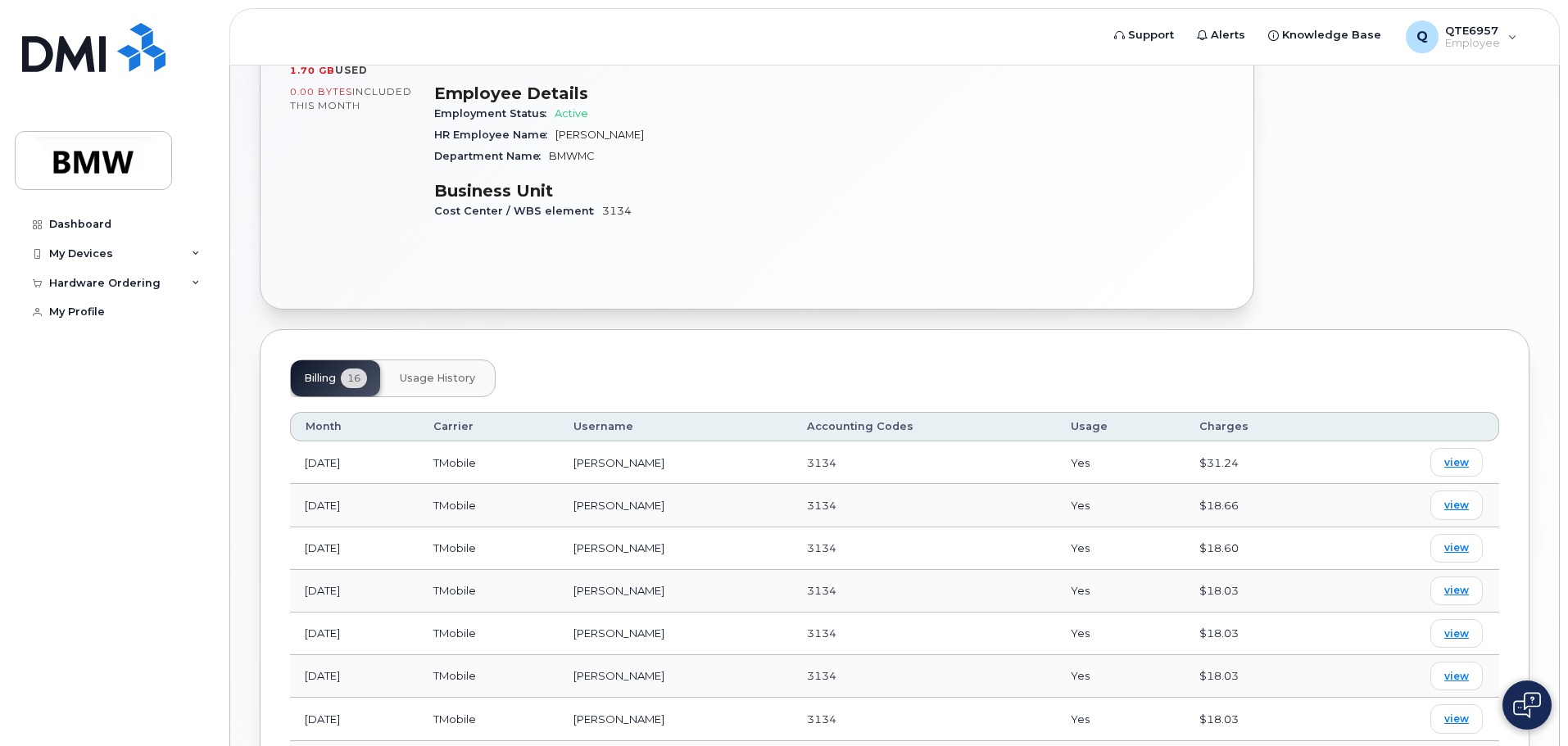
click at [452, 372] on span "Usage History" at bounding box center [437, 379] width 75 height 13
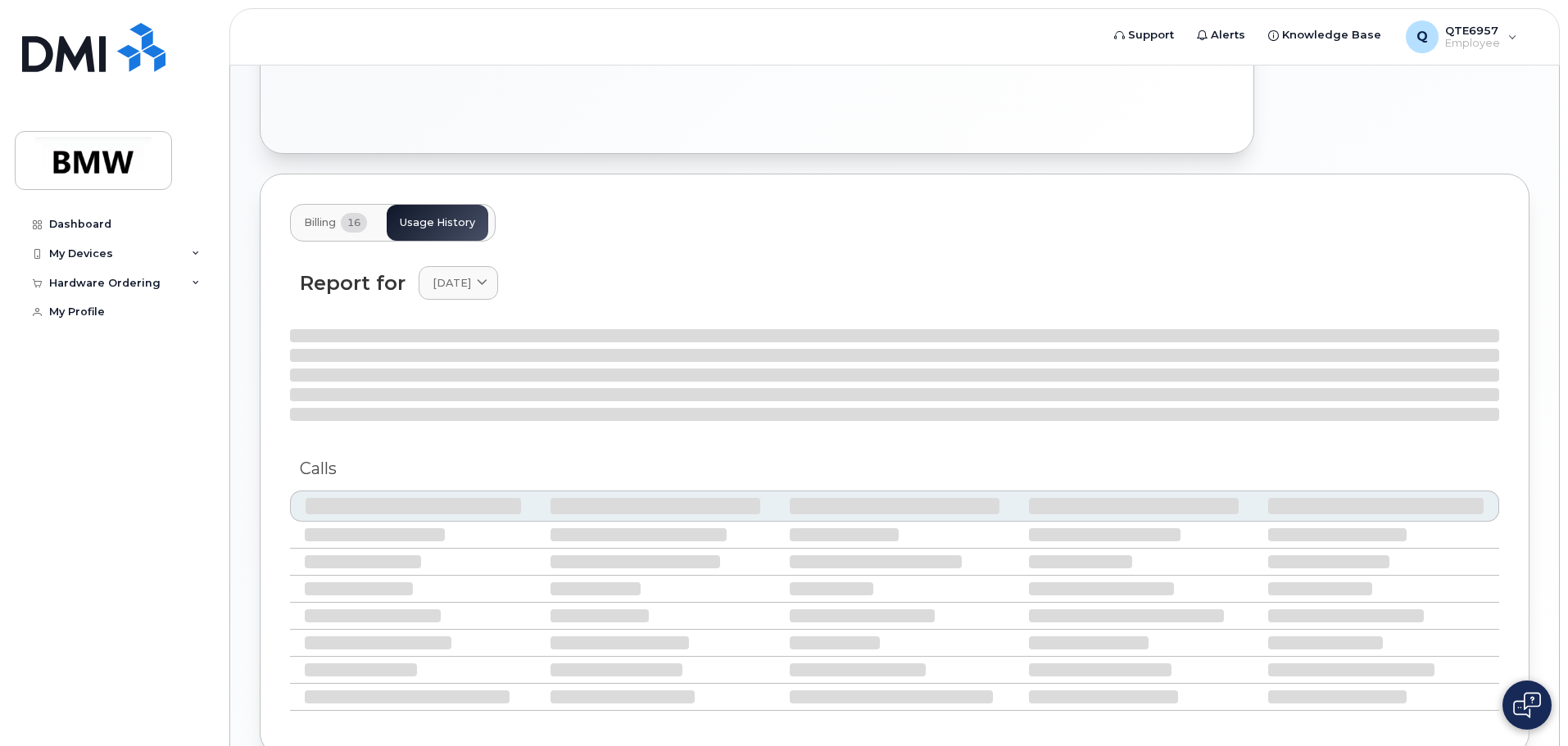
scroll to position [556, 0]
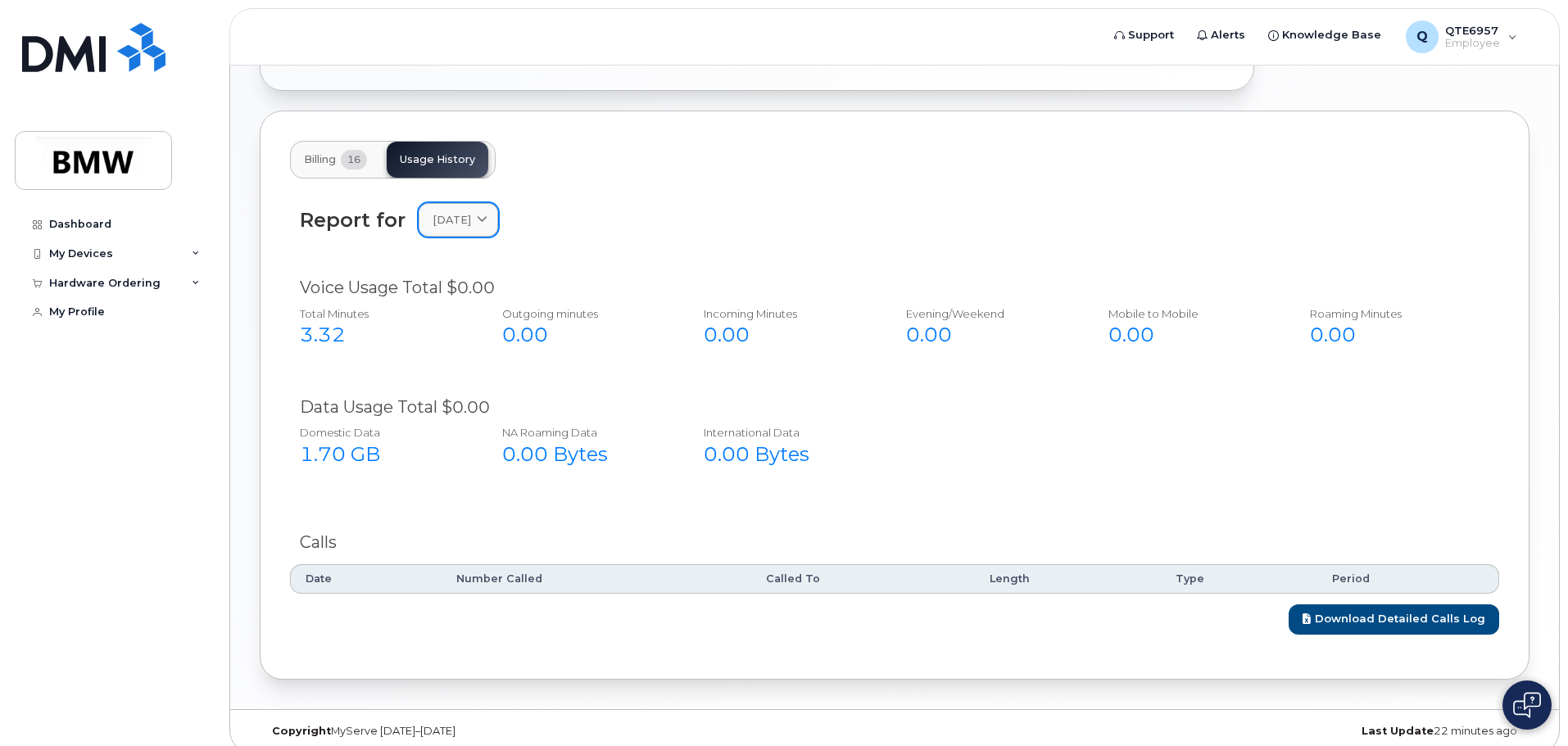
click at [471, 212] on span "[DATE]" at bounding box center [451, 220] width 38 height 16
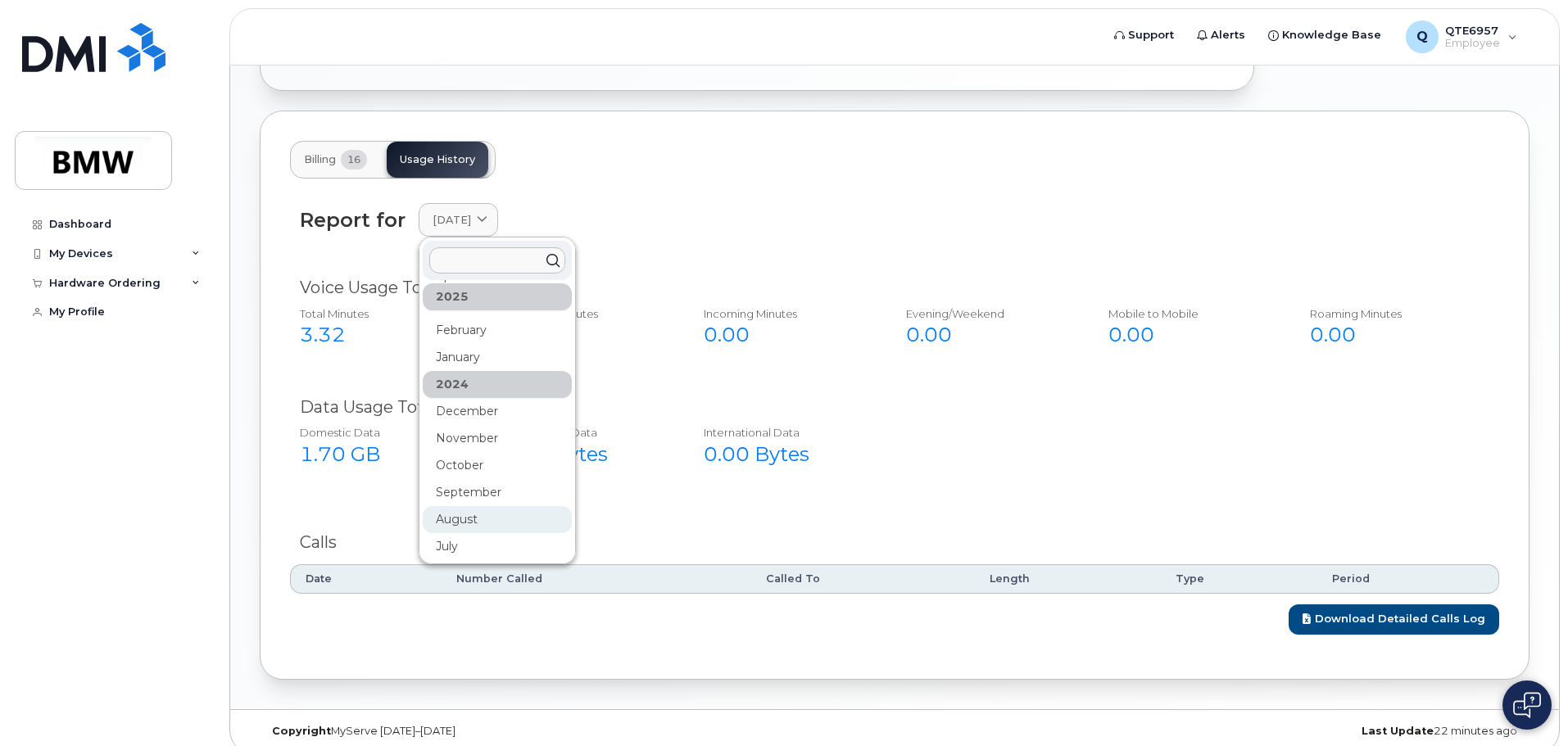
scroll to position [220, 0]
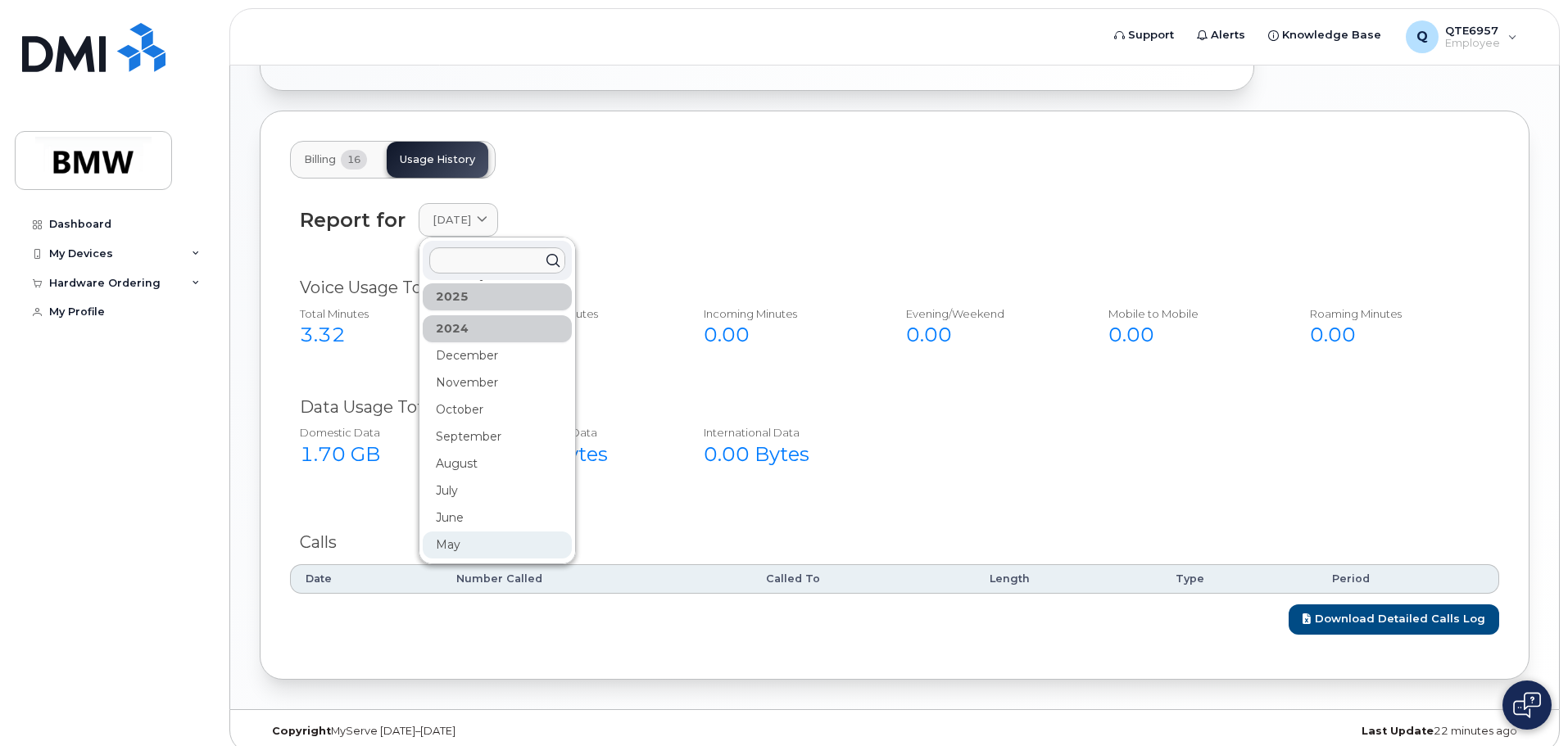
click at [507, 531] on div "May" at bounding box center [497, 544] width 149 height 27
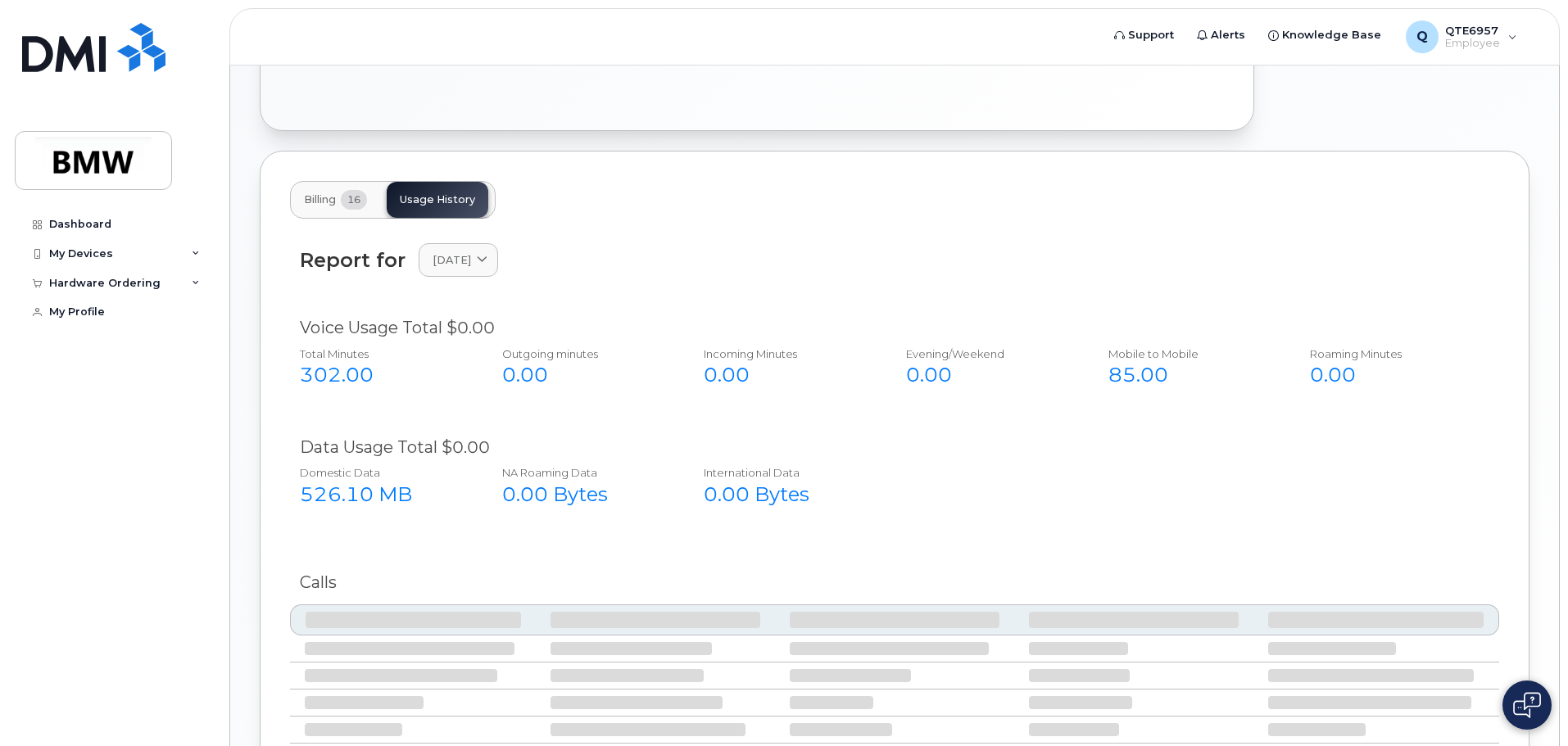
scroll to position [556, 0]
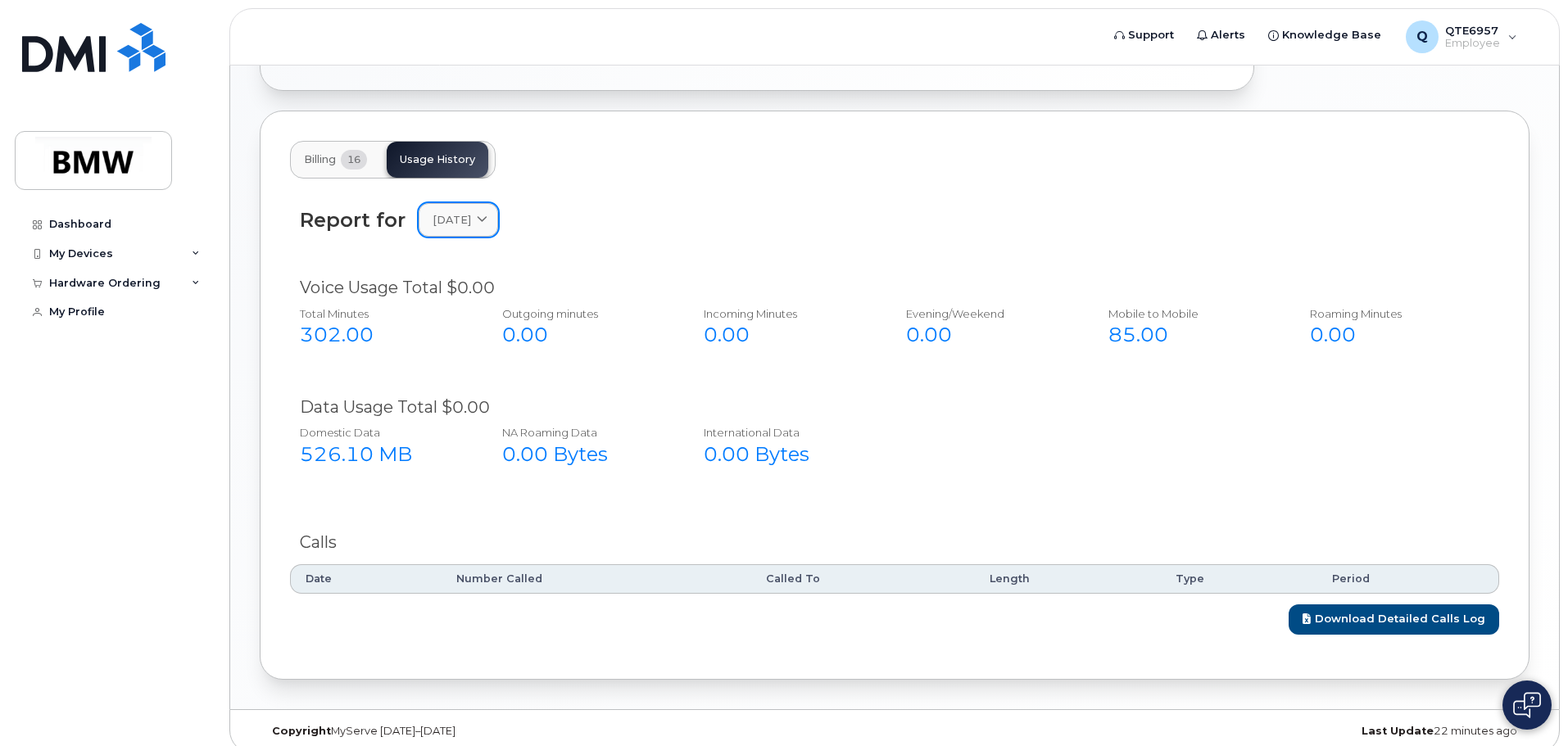
click at [469, 212] on span "[DATE]" at bounding box center [451, 220] width 38 height 16
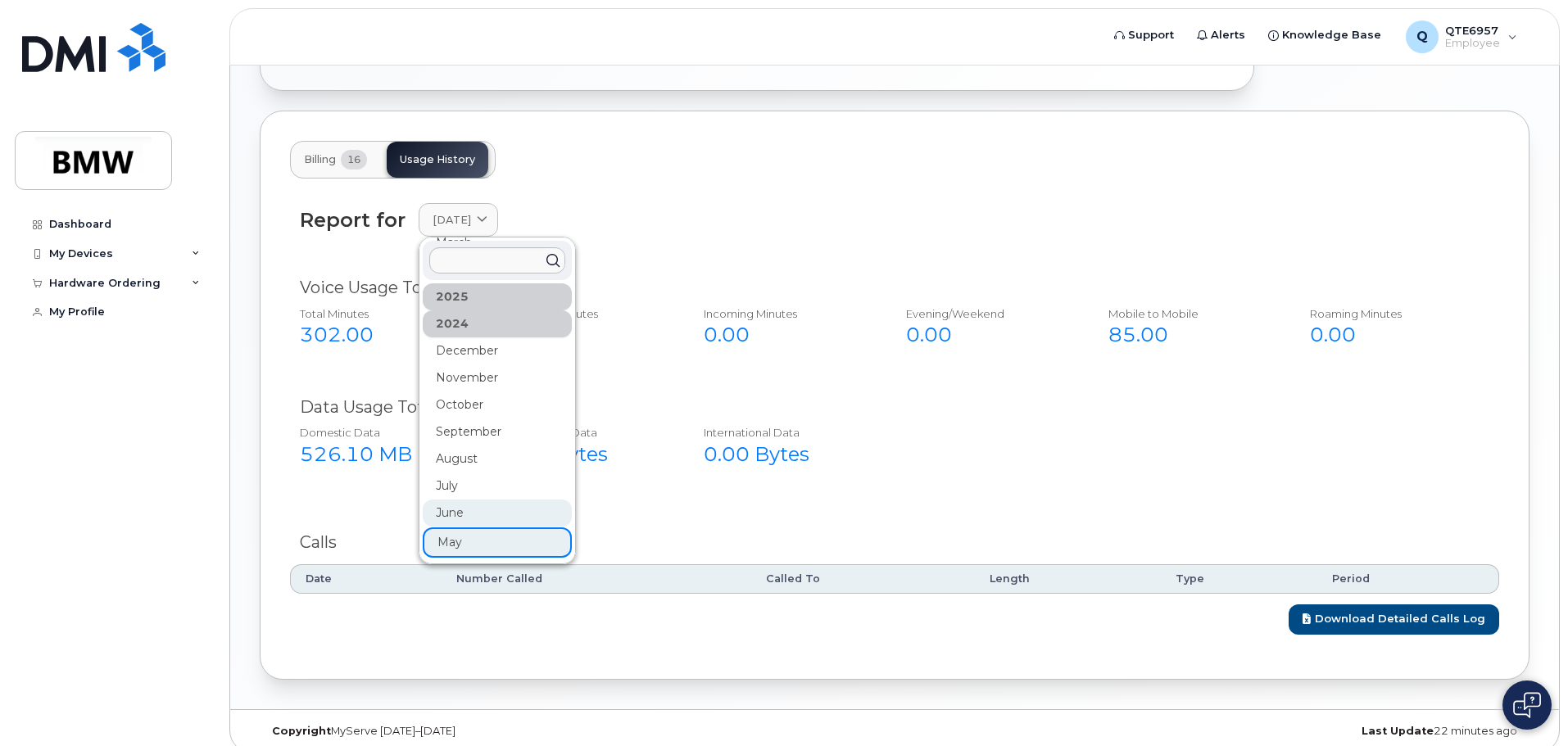
click at [457, 500] on div "June" at bounding box center [497, 513] width 149 height 27
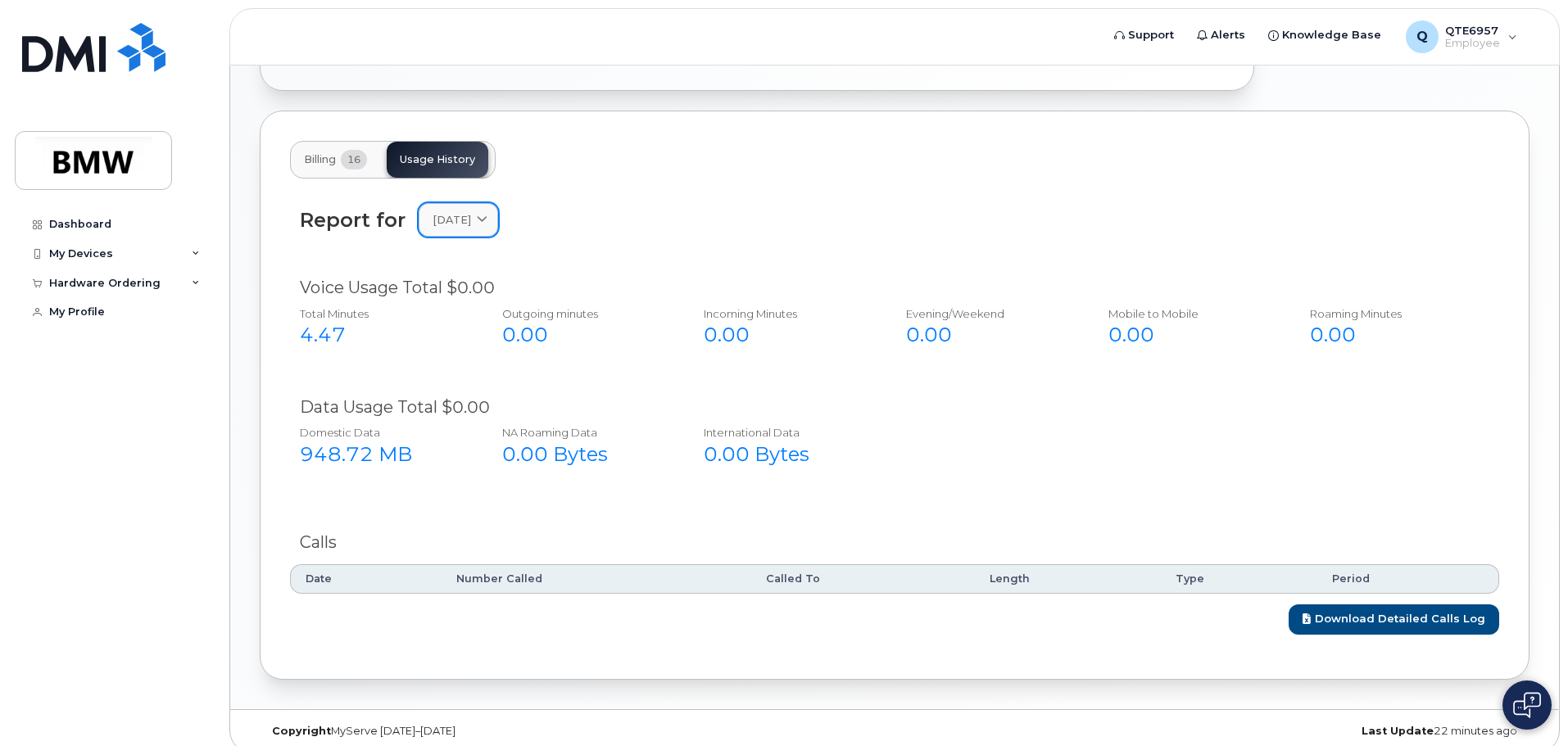
click at [484, 212] on div "[DATE]" at bounding box center [458, 220] width 51 height 16
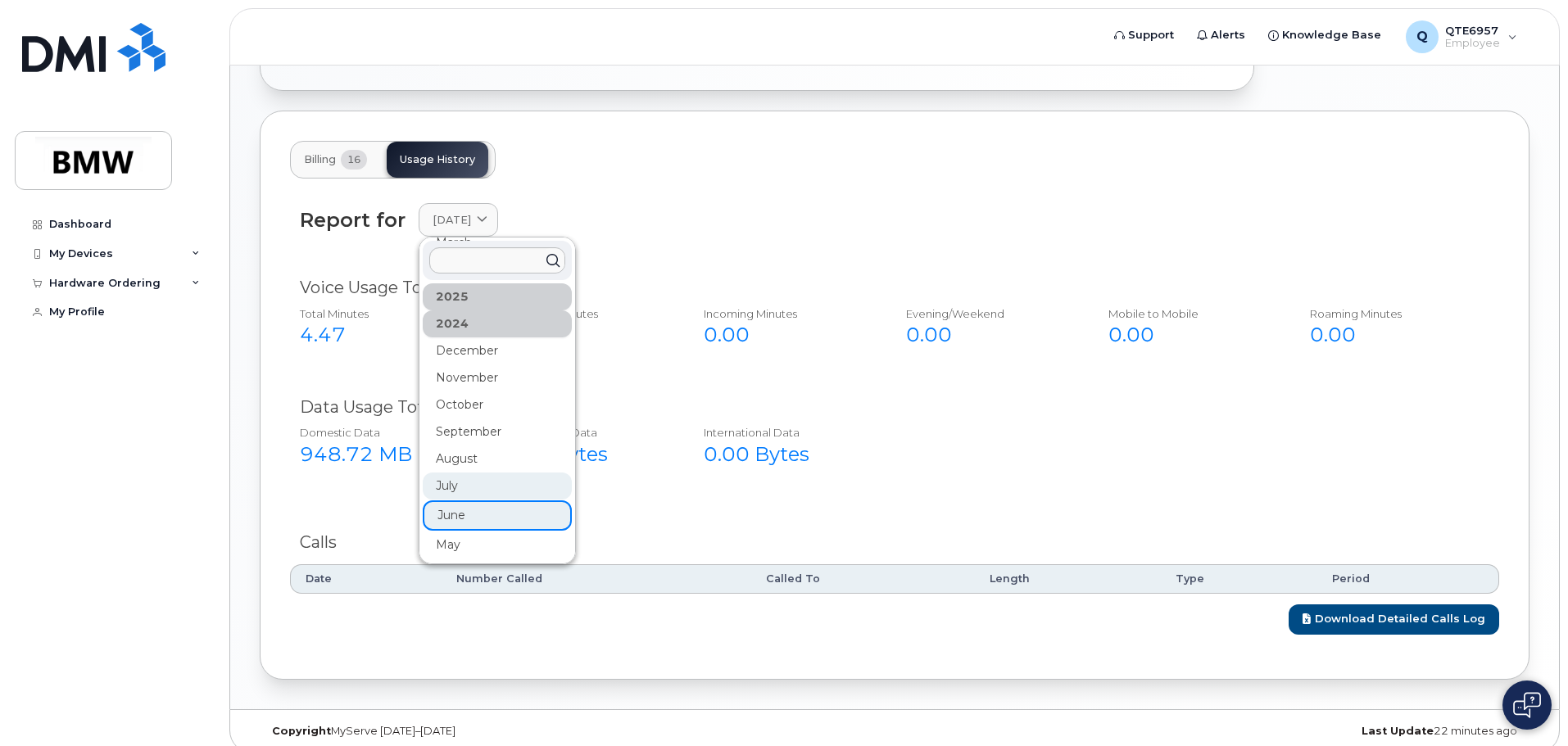
click at [497, 473] on div "July" at bounding box center [497, 486] width 149 height 27
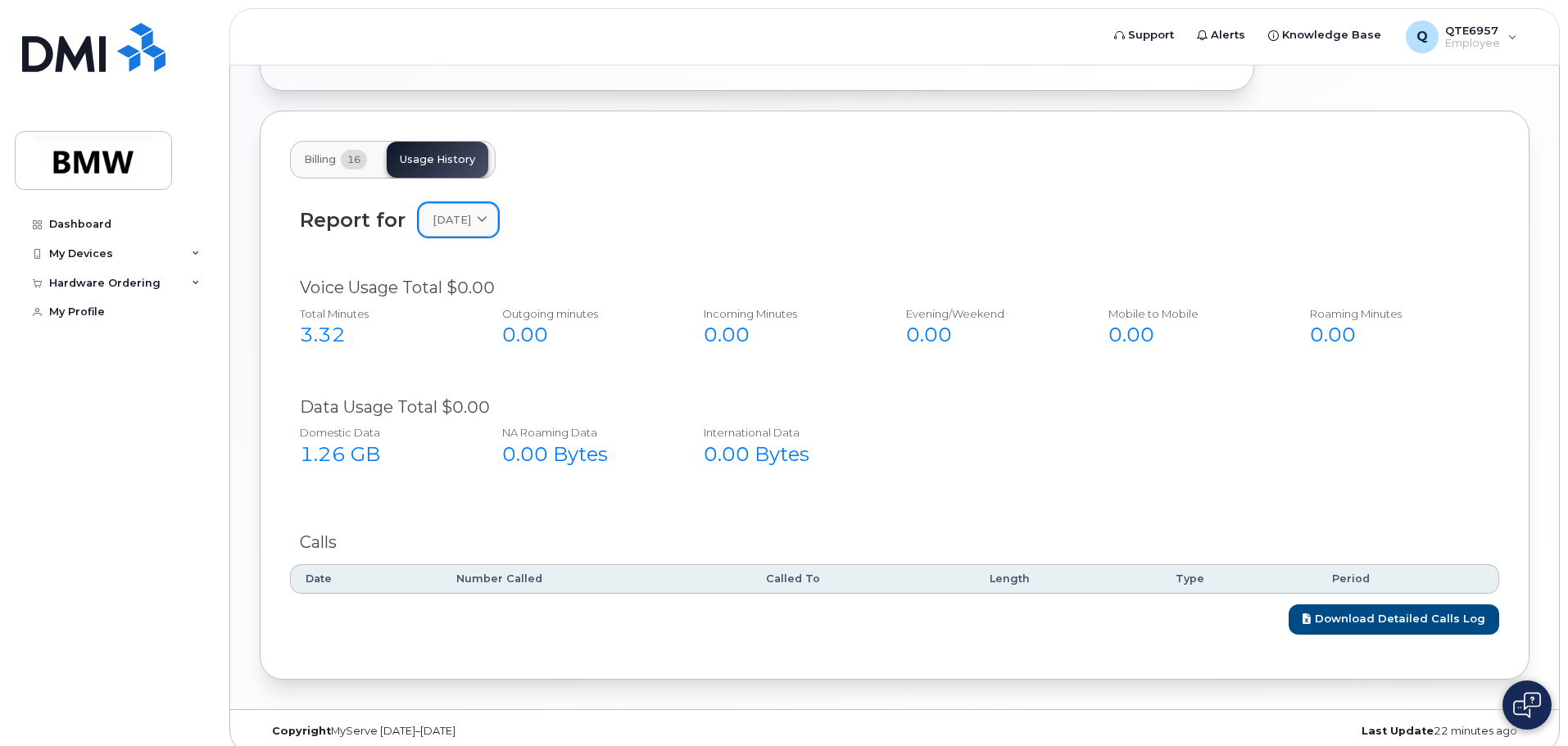
click at [488, 215] on icon at bounding box center [481, 220] width 10 height 10
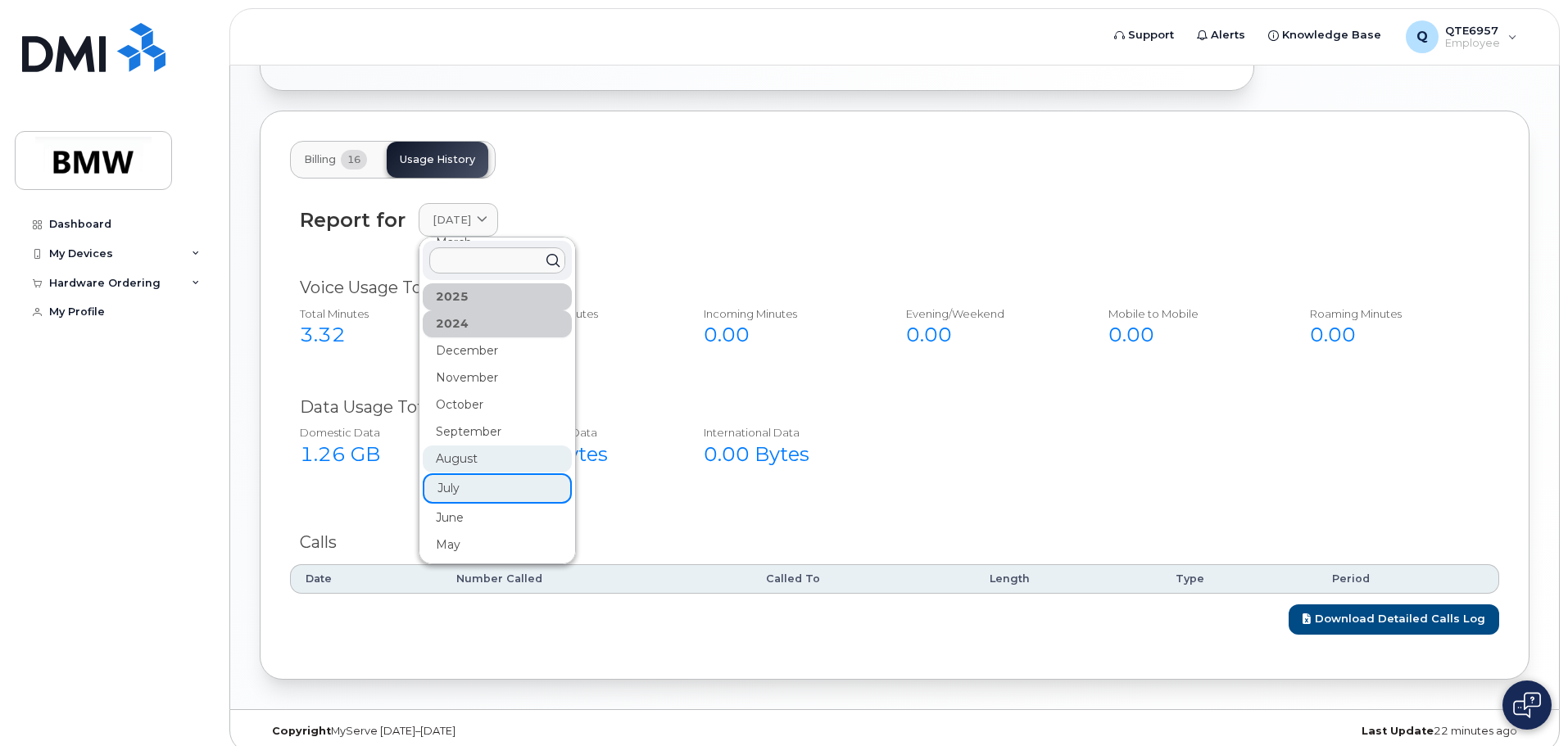
click at [480, 446] on div "August" at bounding box center [497, 459] width 149 height 27
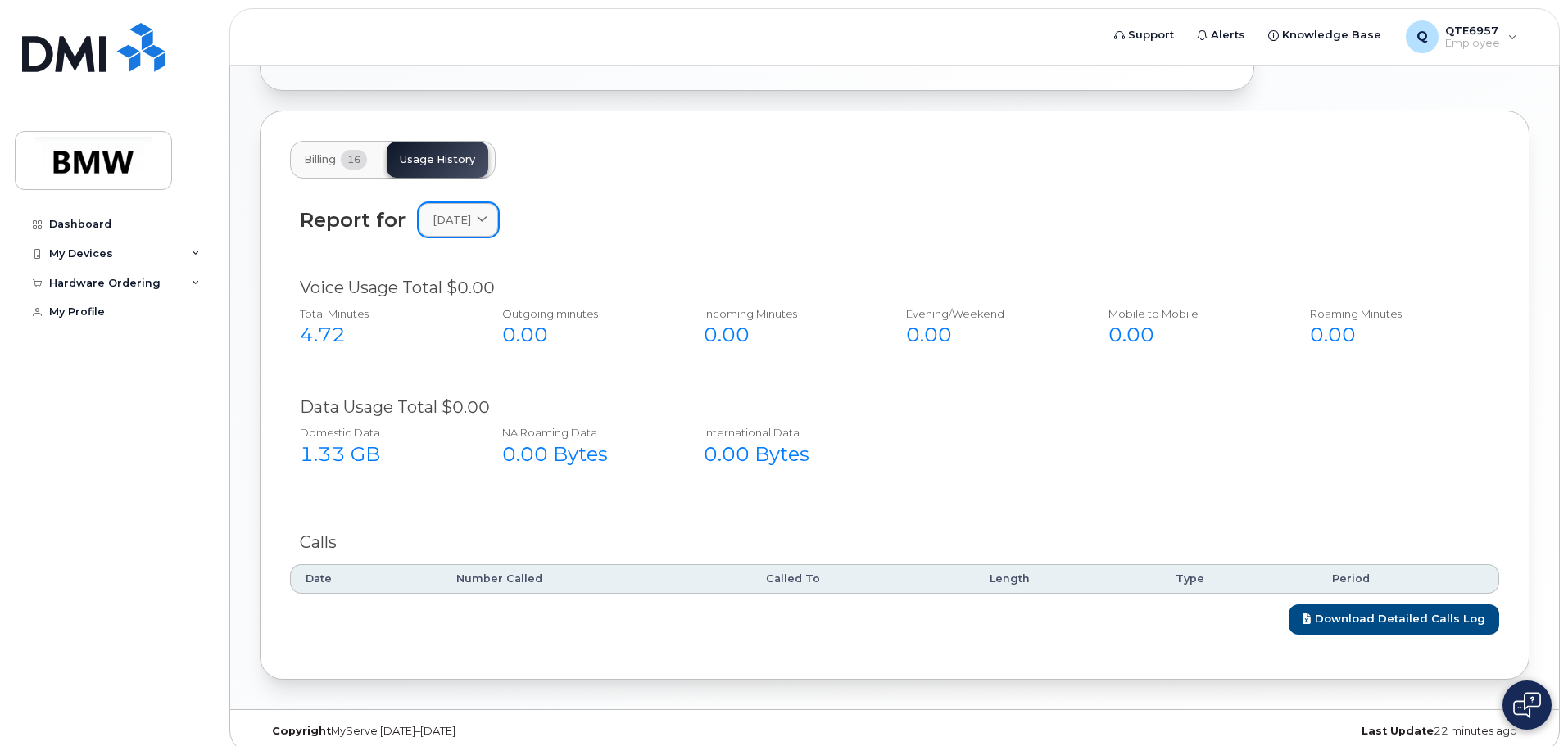
click at [471, 212] on span "[DATE]" at bounding box center [451, 220] width 38 height 16
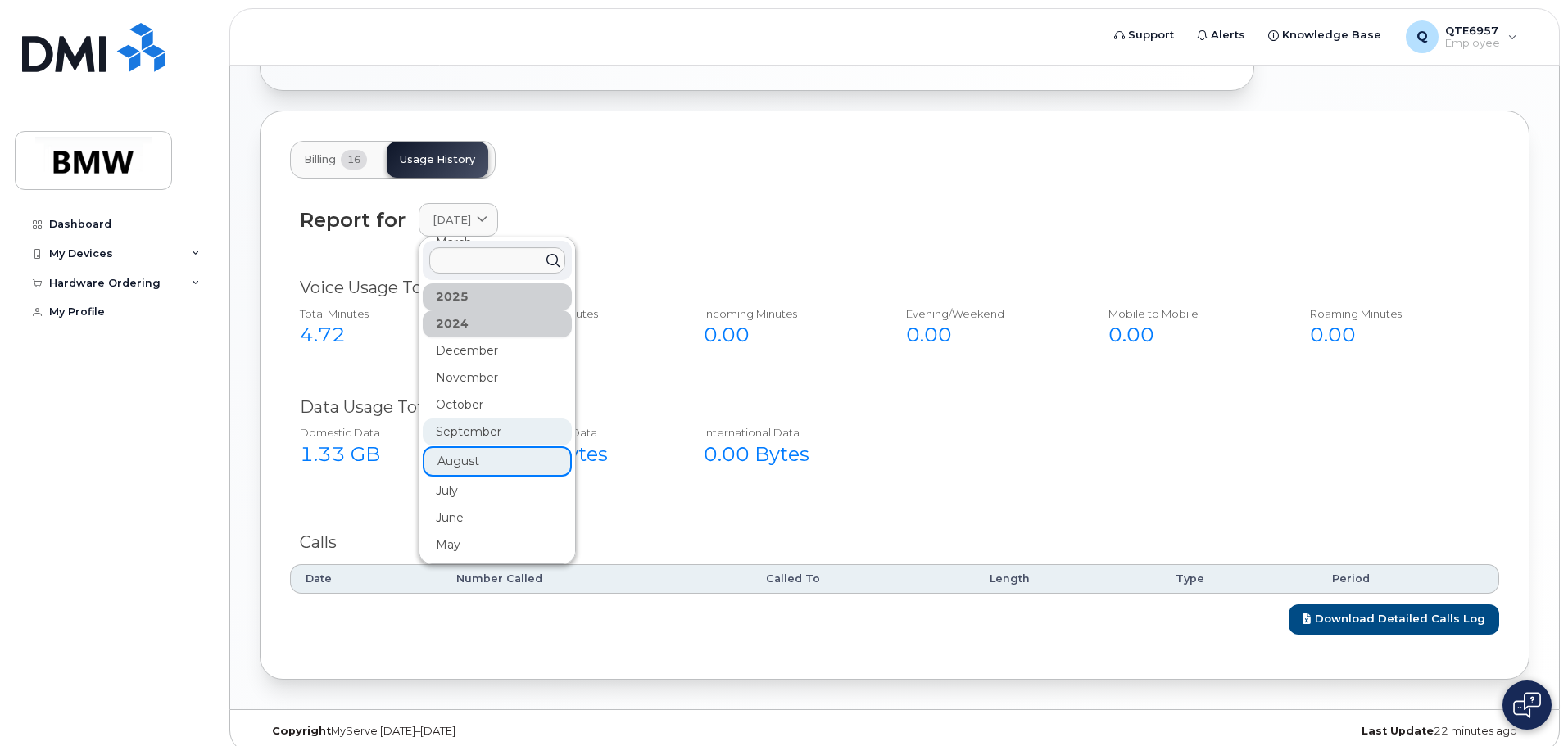
click at [476, 419] on div "September" at bounding box center [497, 432] width 149 height 27
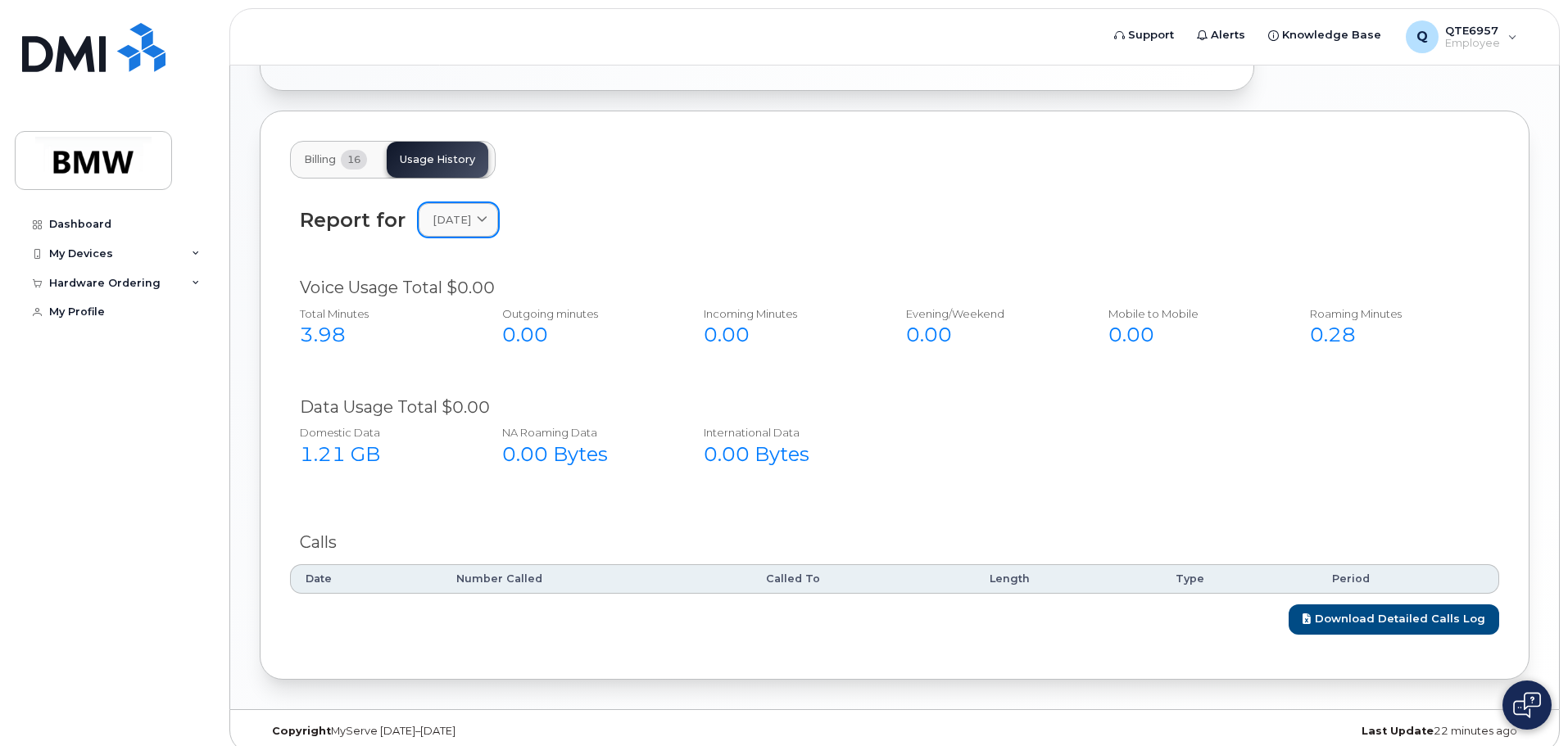
click at [471, 212] on span "[DATE]" at bounding box center [451, 220] width 38 height 16
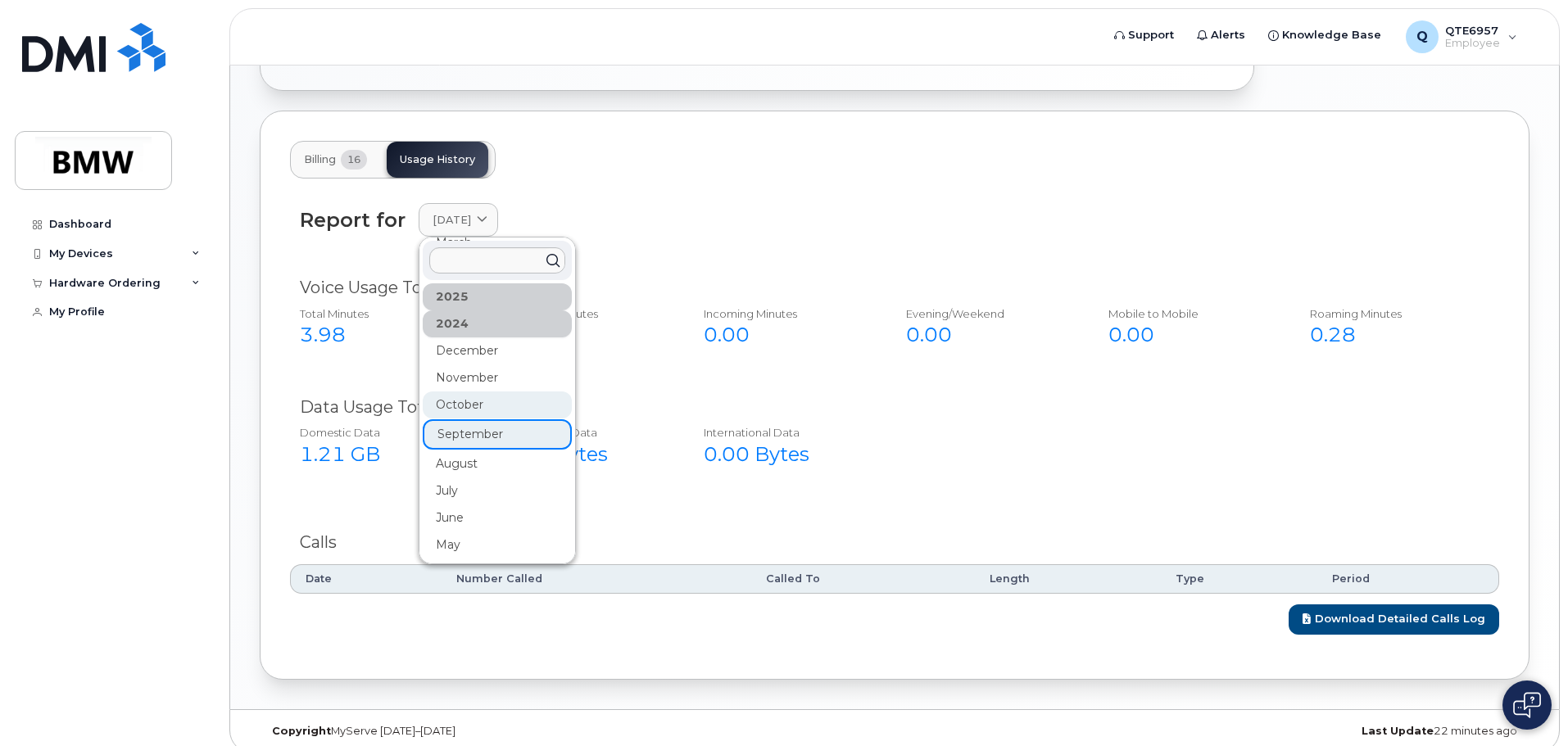
click at [488, 392] on div "October" at bounding box center [497, 405] width 149 height 27
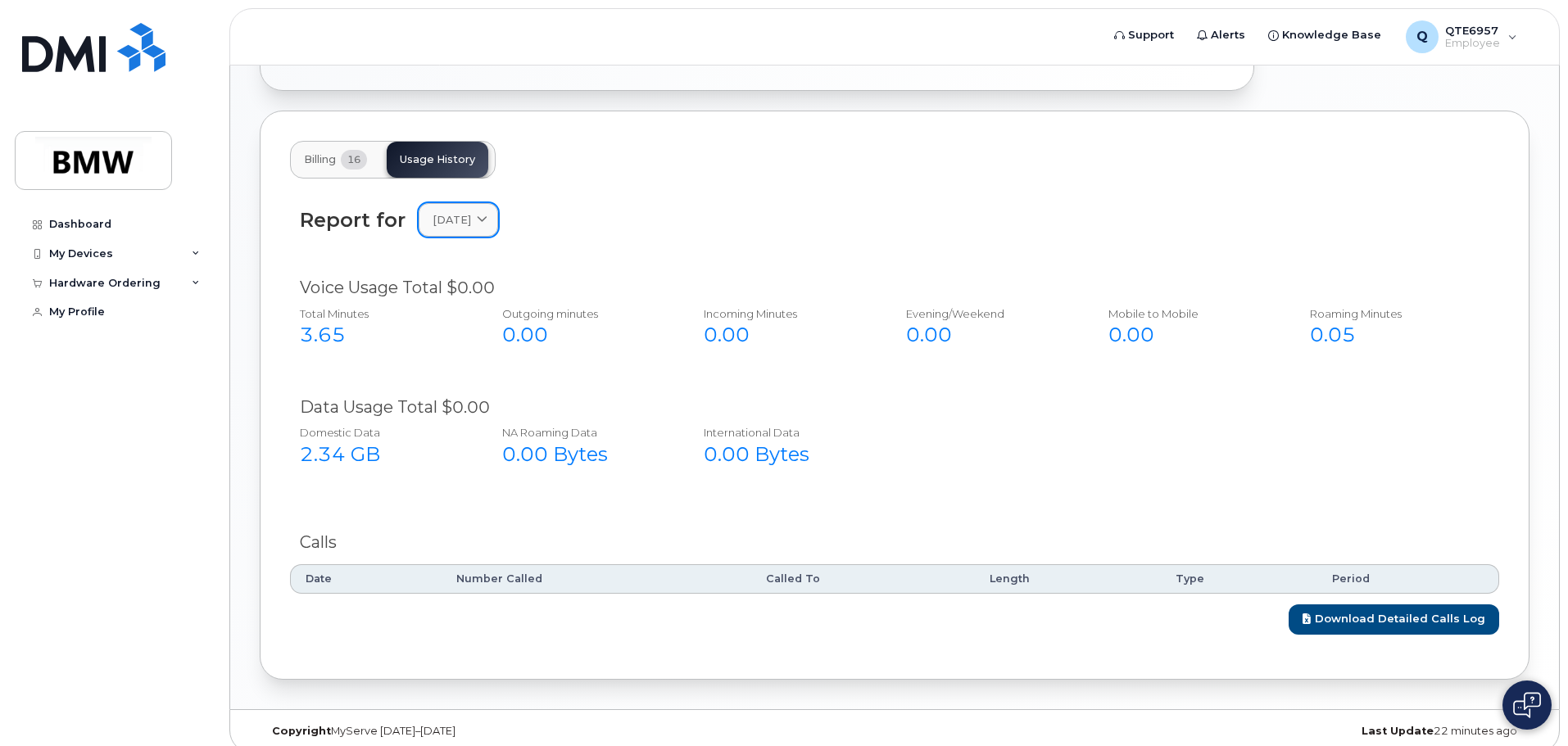
click at [471, 212] on span "[DATE]" at bounding box center [451, 220] width 38 height 16
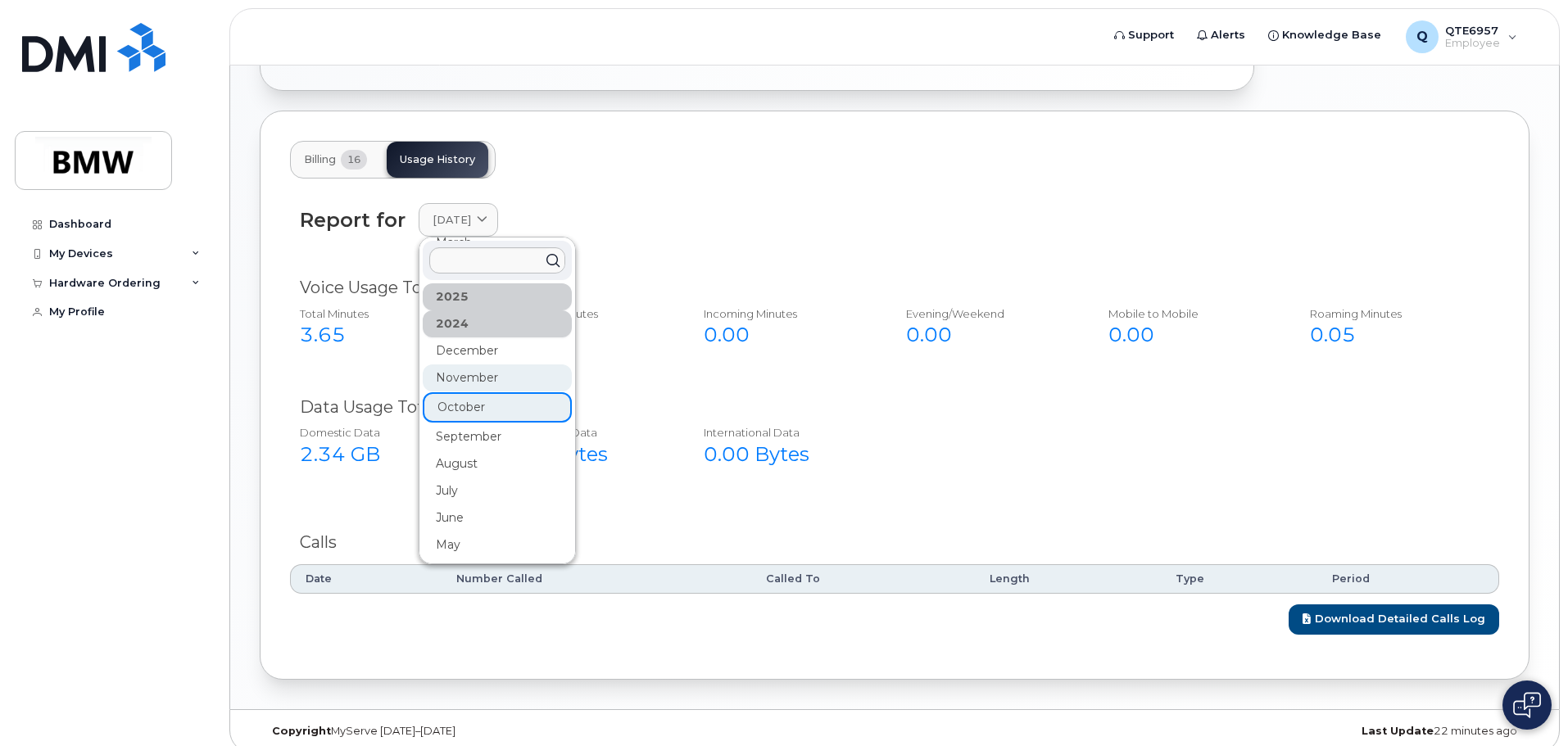
click at [496, 365] on div "November" at bounding box center [497, 378] width 149 height 27
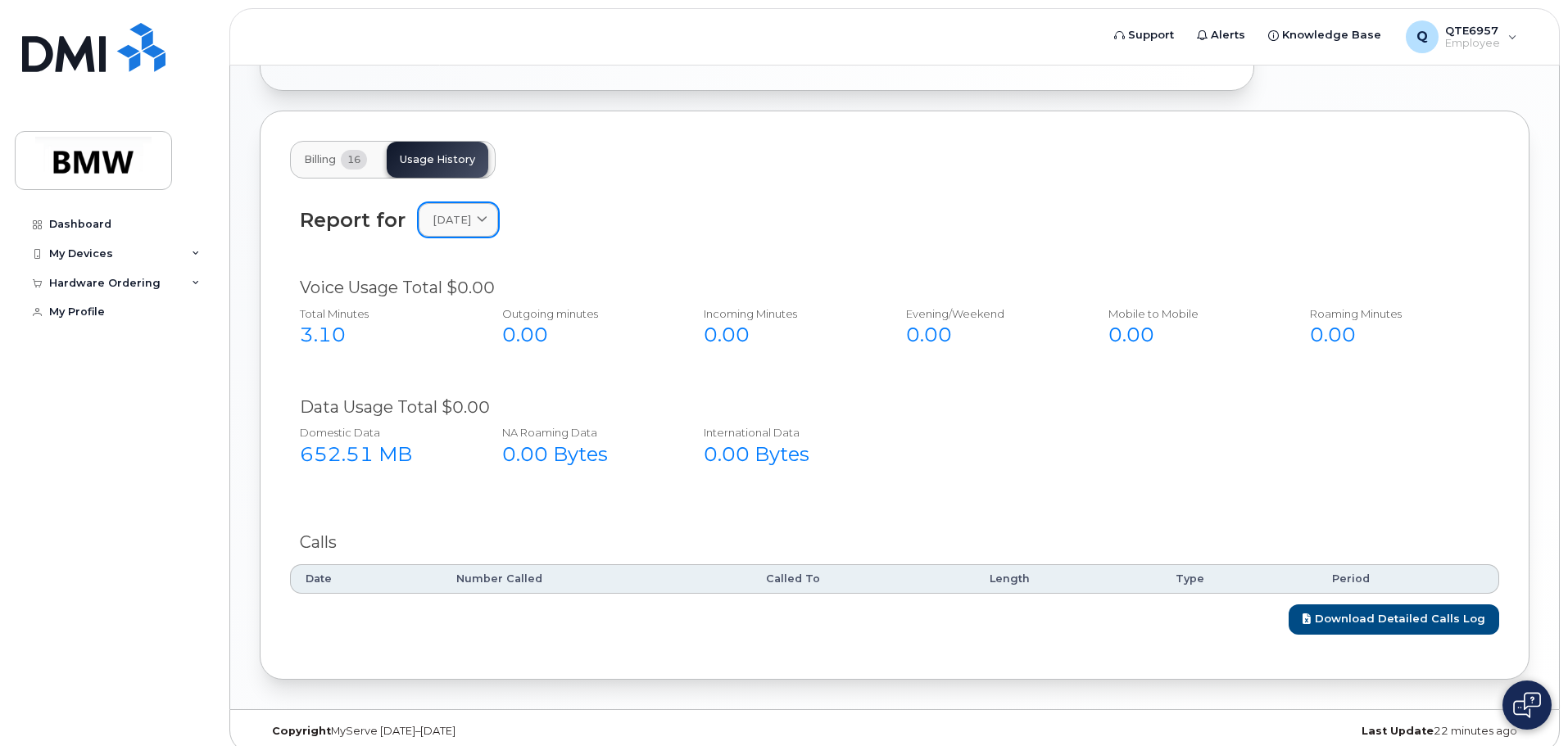
click at [471, 212] on span "[DATE]" at bounding box center [451, 220] width 38 height 16
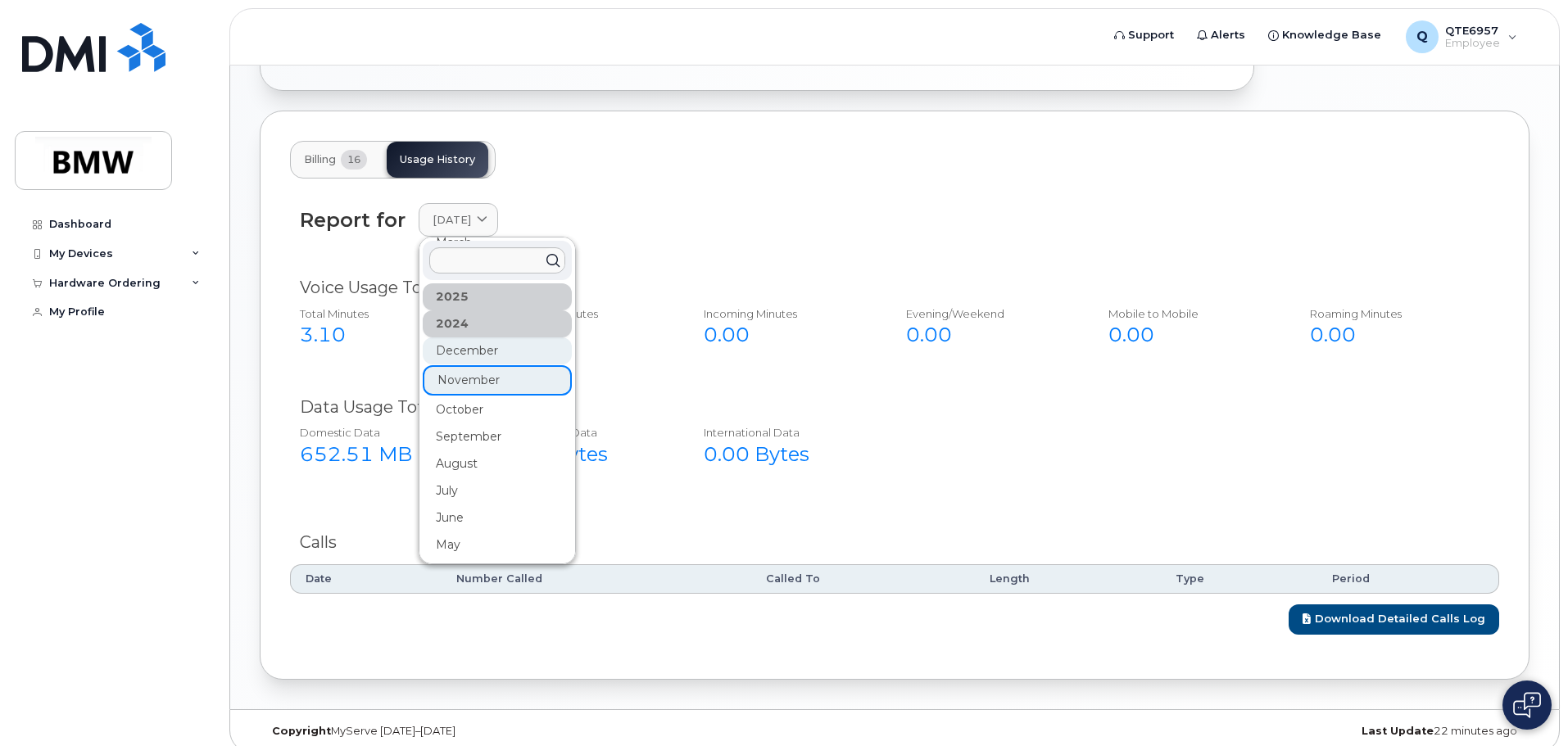
click at [503, 338] on div "December" at bounding box center [497, 351] width 149 height 27
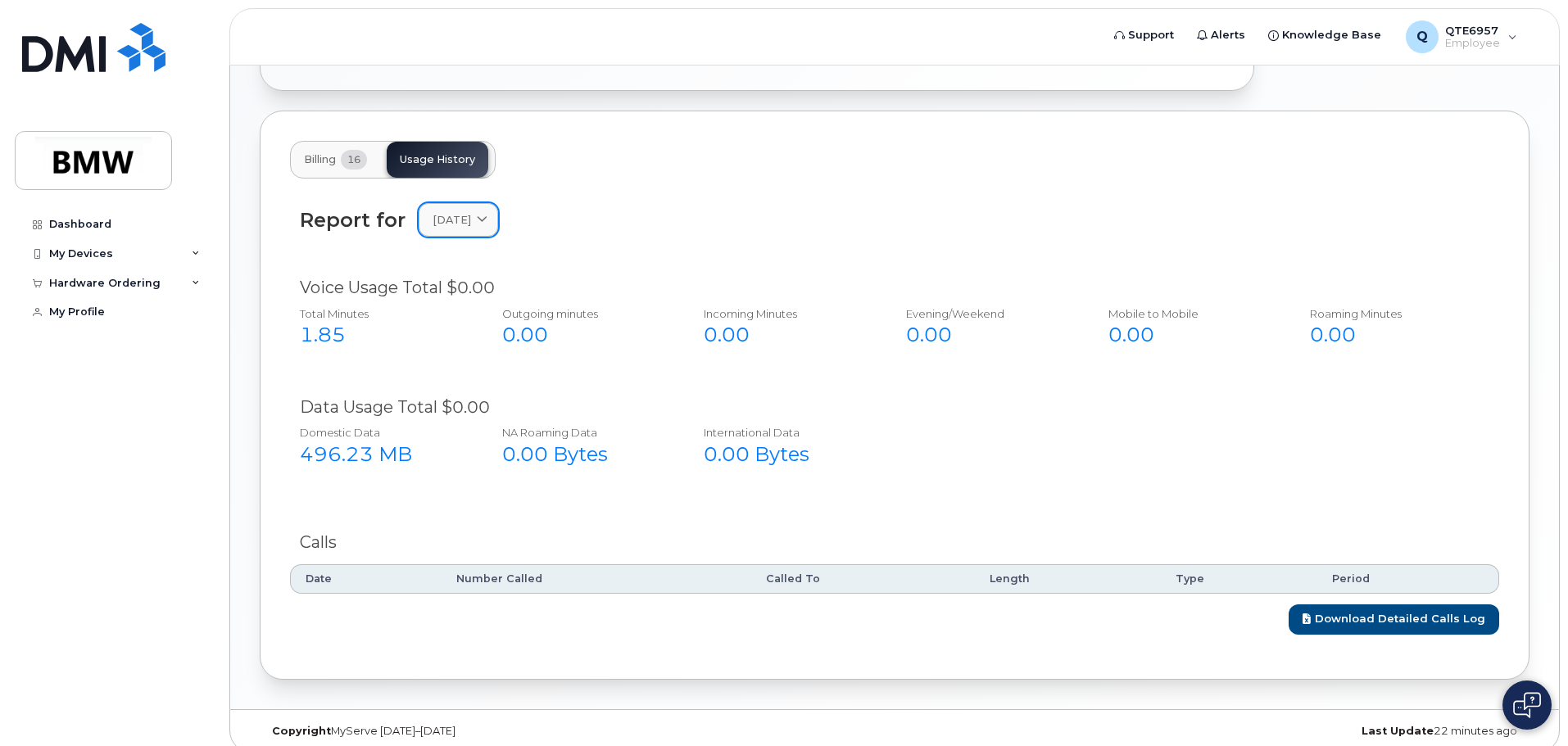
click at [471, 212] on span "[DATE]" at bounding box center [451, 220] width 38 height 16
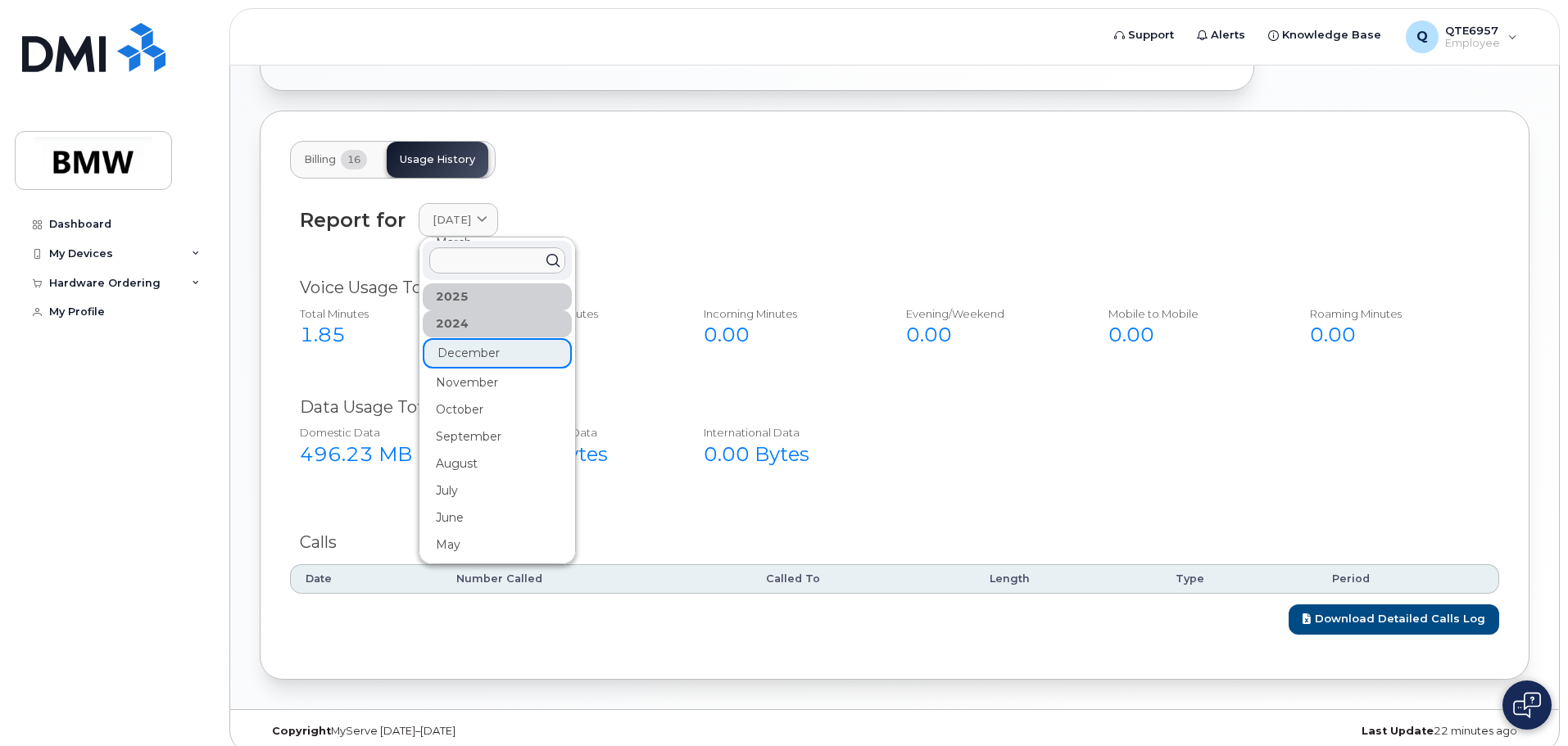
click at [680, 504] on div "Report for [DATE] [DATE] July June May April March February January [DATE] Nove…" at bounding box center [894, 414] width 1209 height 442
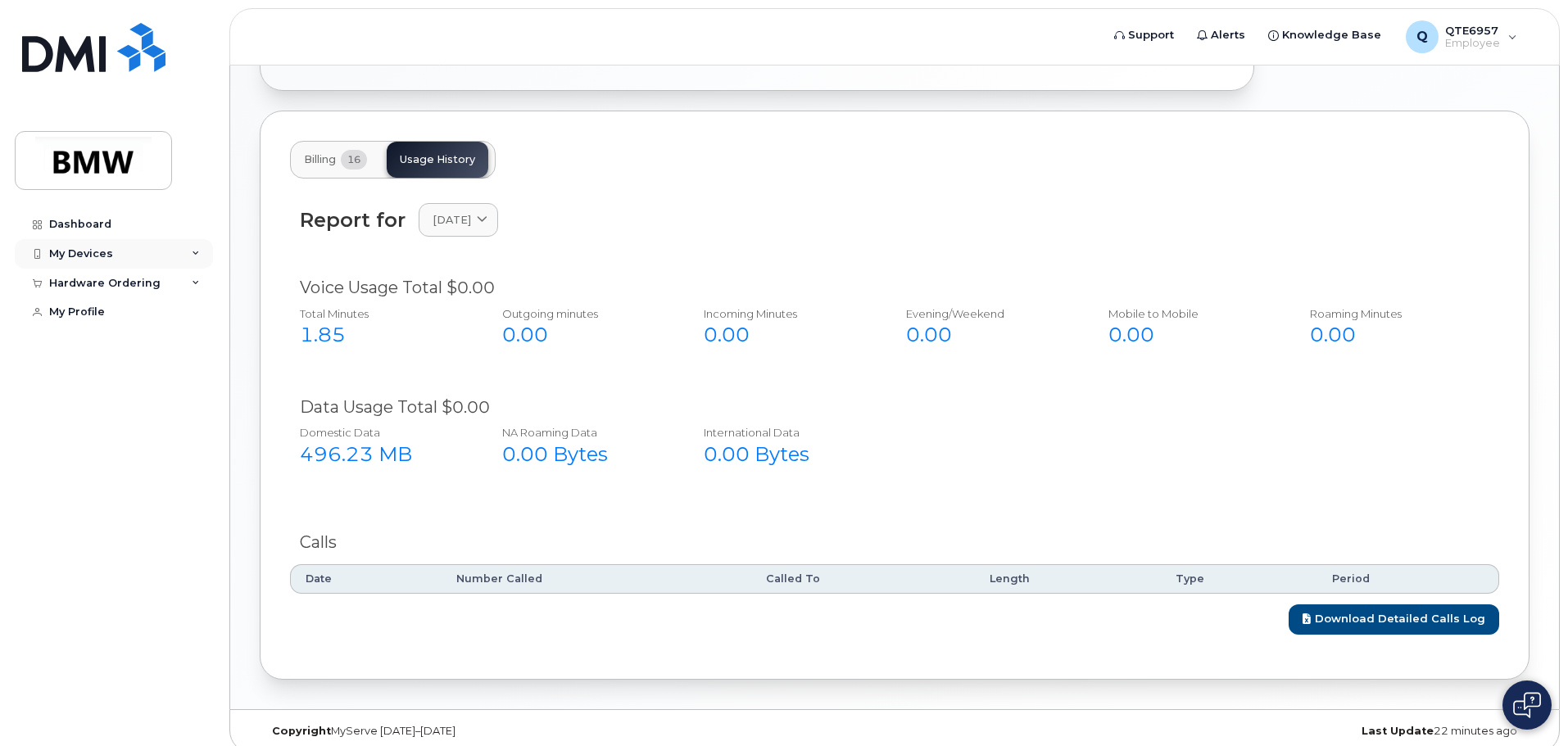
click at [180, 254] on div "My Devices" at bounding box center [114, 254] width 198 height 30
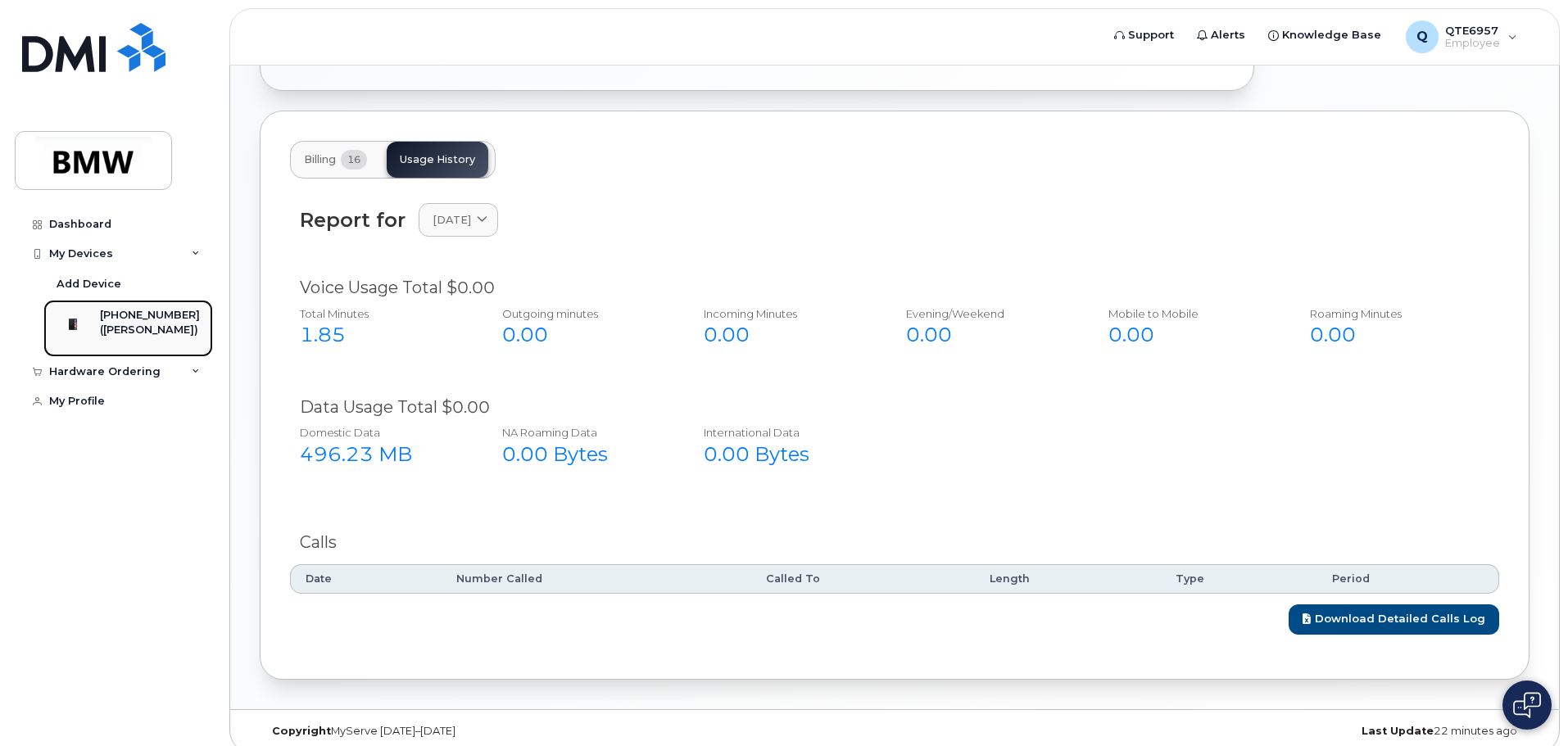
click at [154, 328] on div "([PERSON_NAME])" at bounding box center [149, 330] width 100 height 15
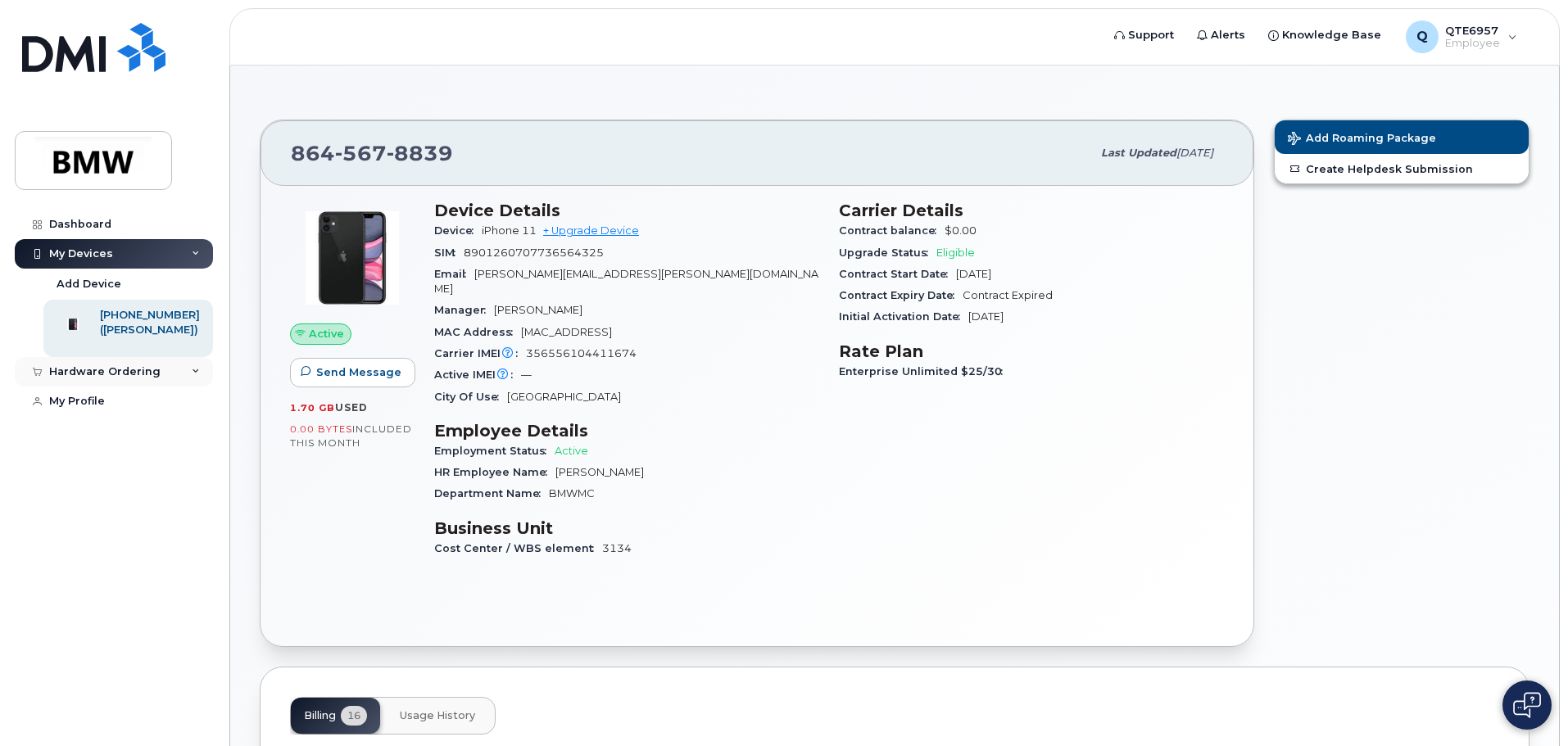
click at [180, 387] on div "Hardware Ordering" at bounding box center [114, 372] width 198 height 30
click at [135, 377] on div "Hardware Ordering" at bounding box center [114, 372] width 198 height 30
click at [83, 220] on div "Dashboard" at bounding box center [80, 224] width 62 height 13
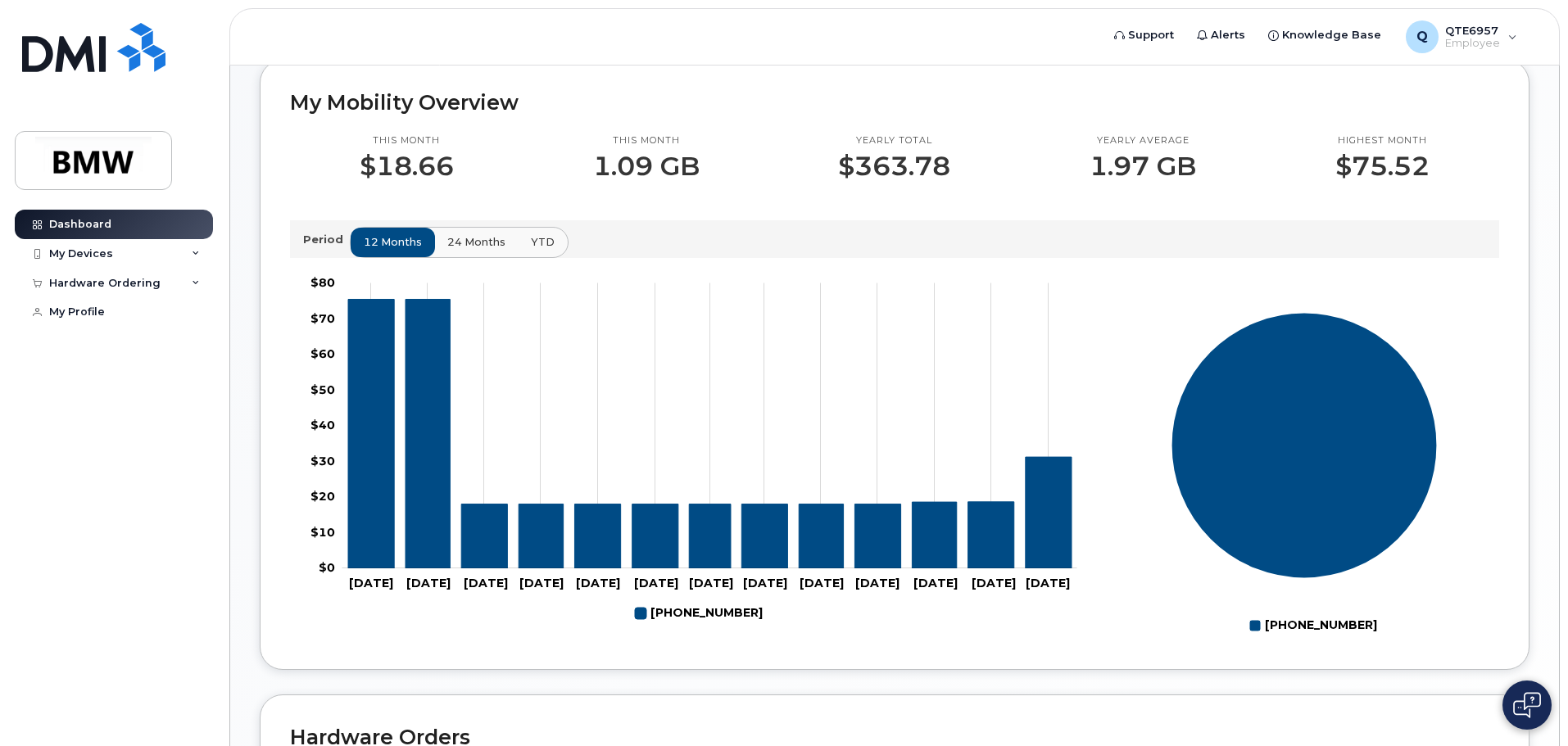
scroll to position [407, 0]
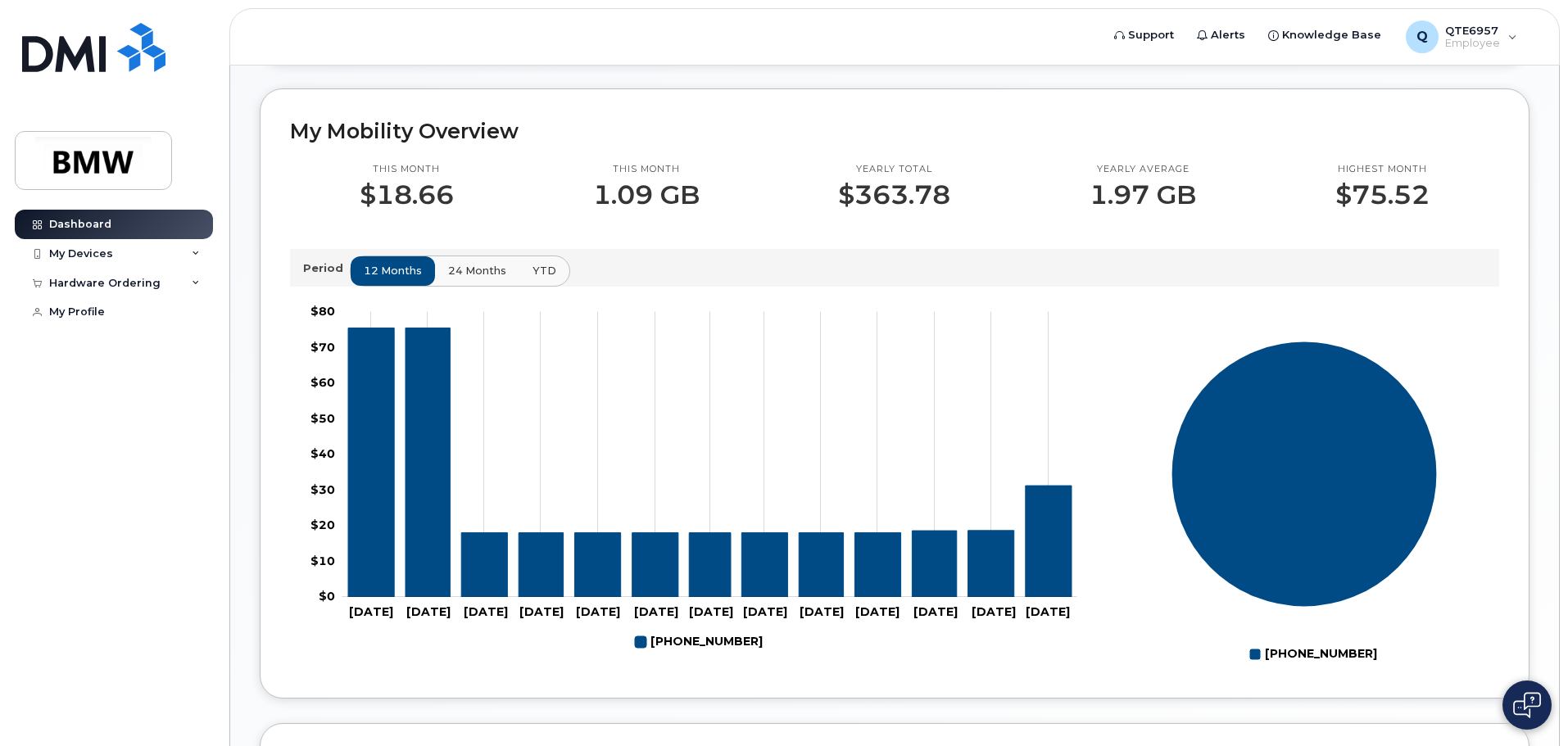
click at [449, 278] on span "24 months" at bounding box center [477, 271] width 59 height 16
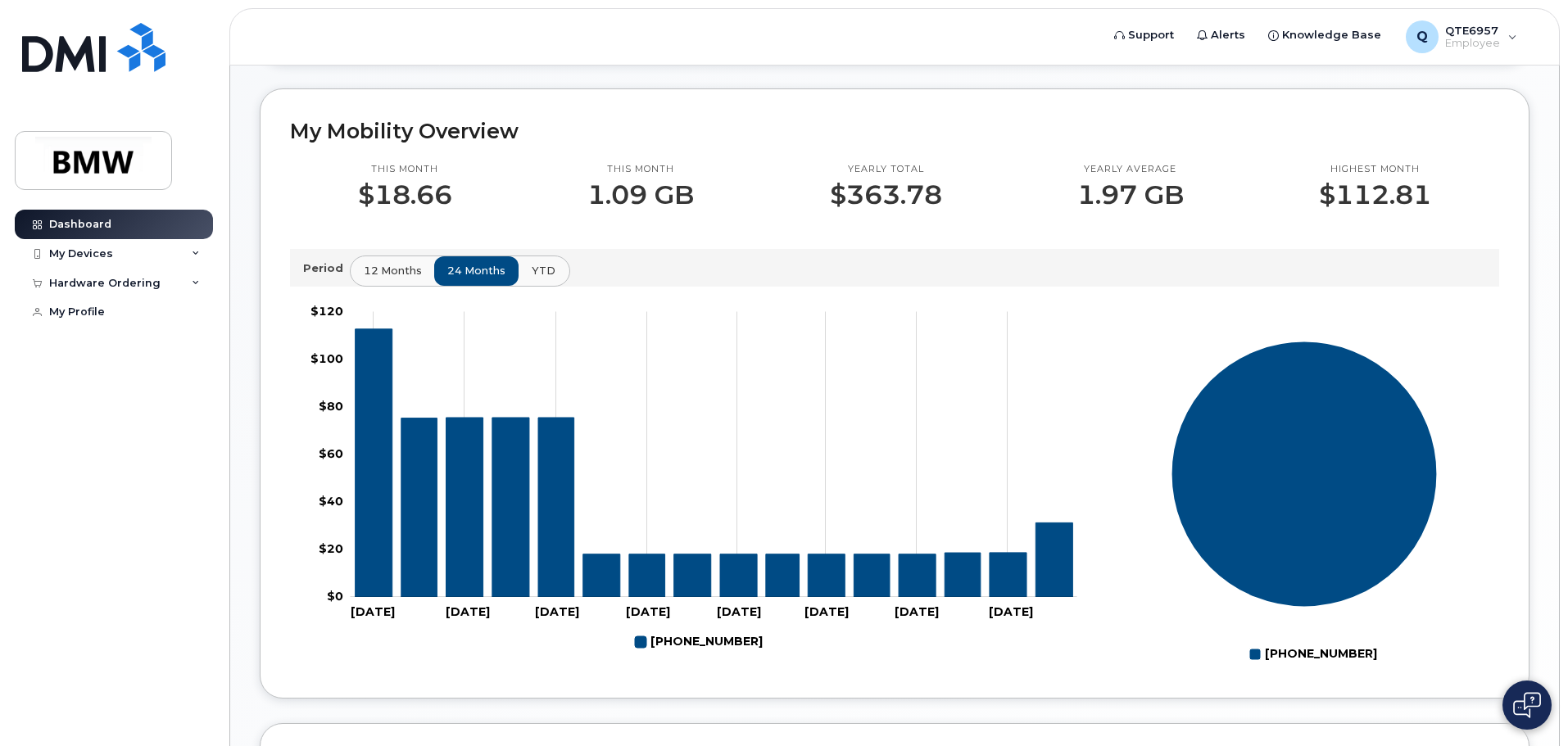
click at [535, 278] on span "YTD" at bounding box center [543, 271] width 24 height 16
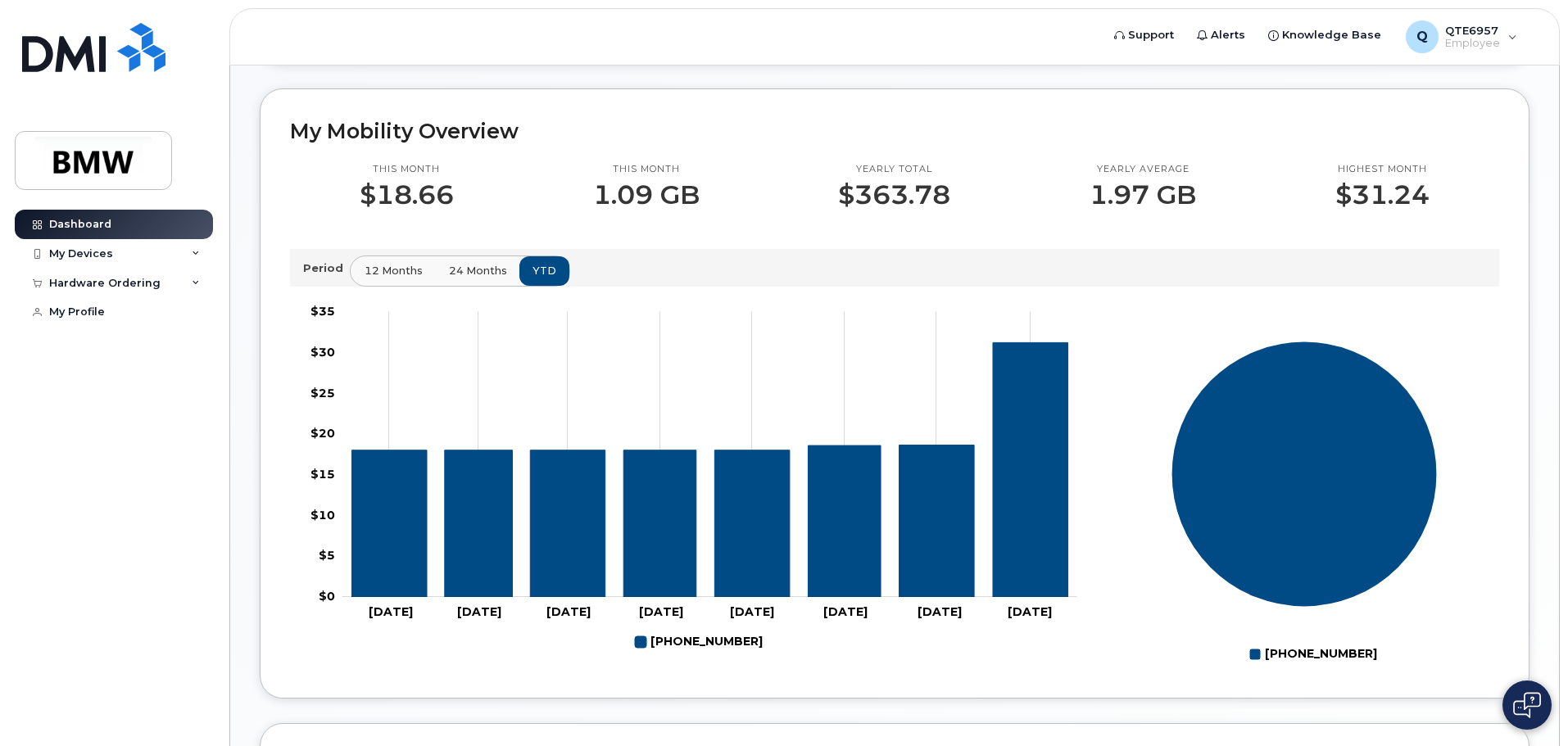
click at [387, 278] on span "12 months" at bounding box center [394, 271] width 59 height 16
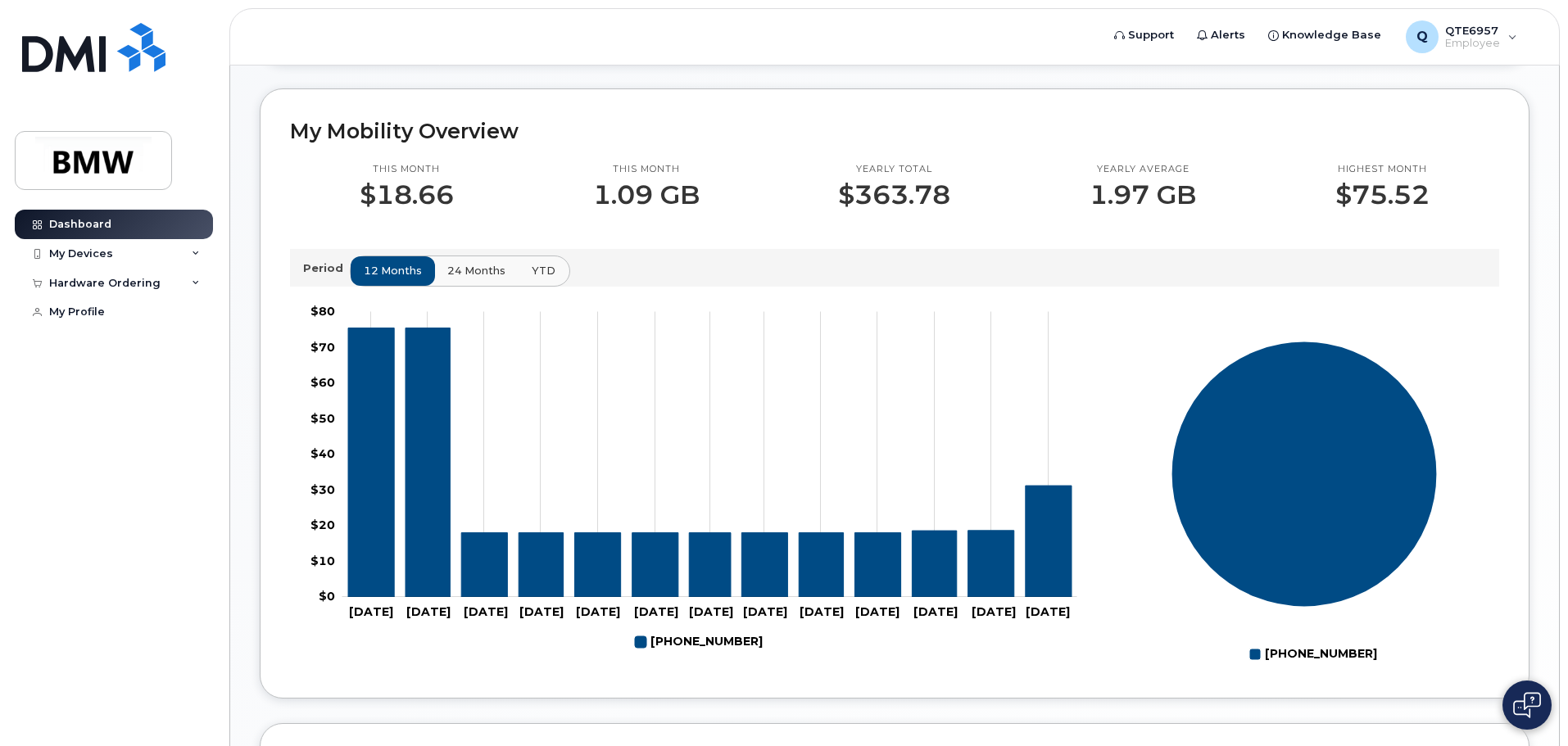
click at [528, 285] on button "YTD" at bounding box center [543, 272] width 51 height 30
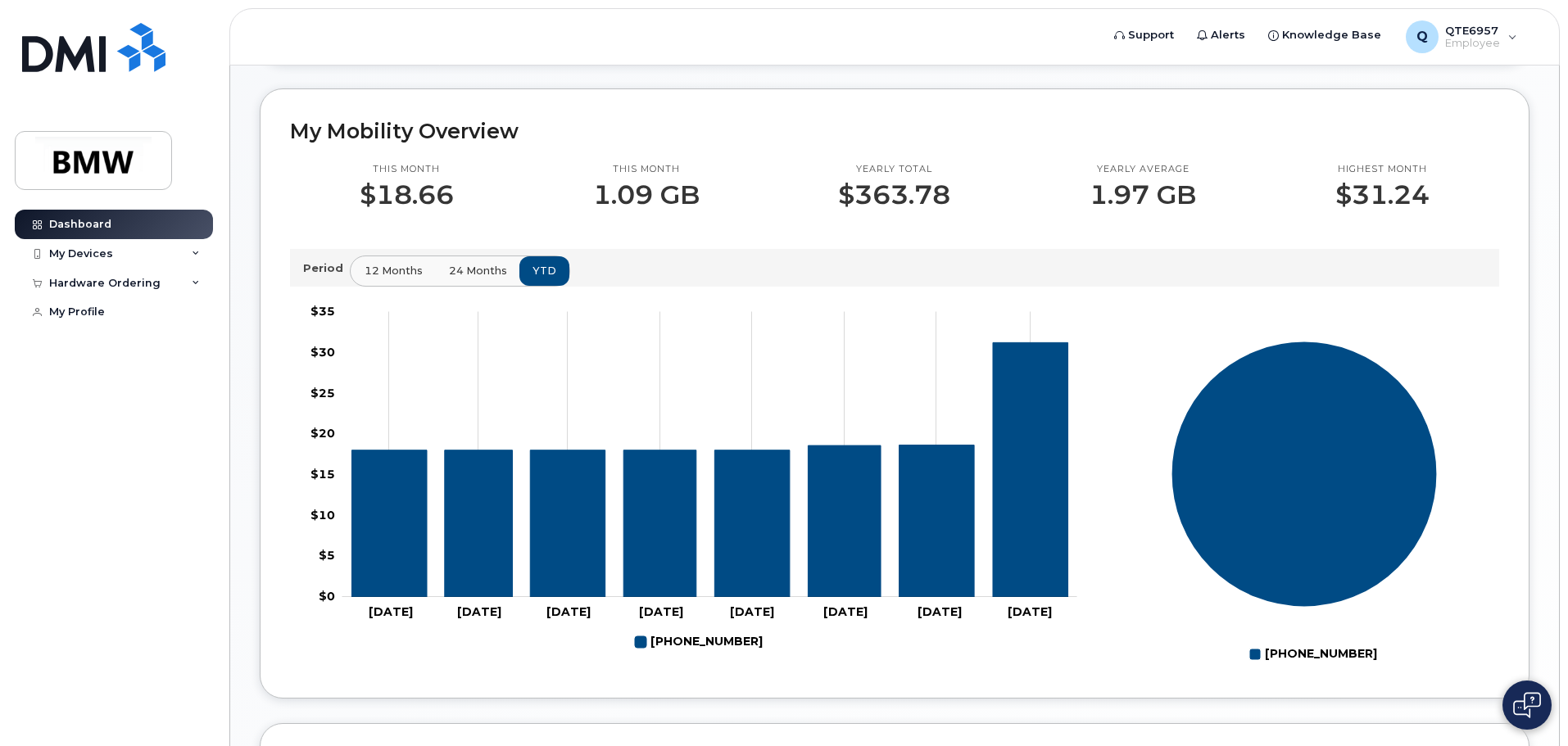
click at [394, 278] on span "12 months" at bounding box center [394, 271] width 59 height 16
